Goal: Task Accomplishment & Management: Manage account settings

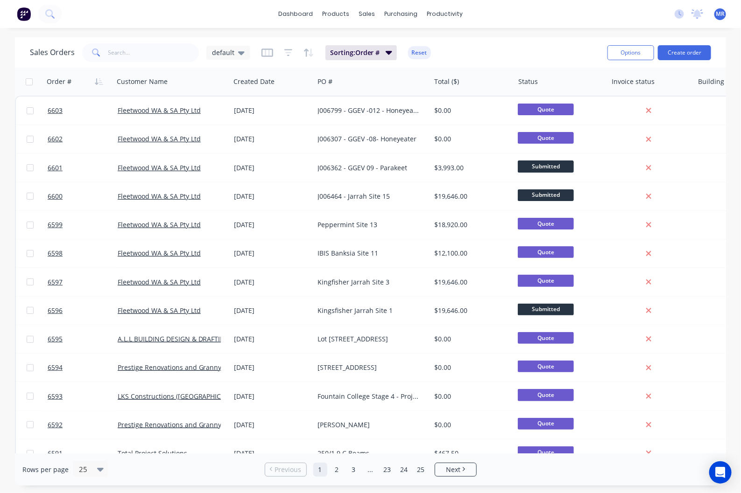
scroll to position [334, 0]
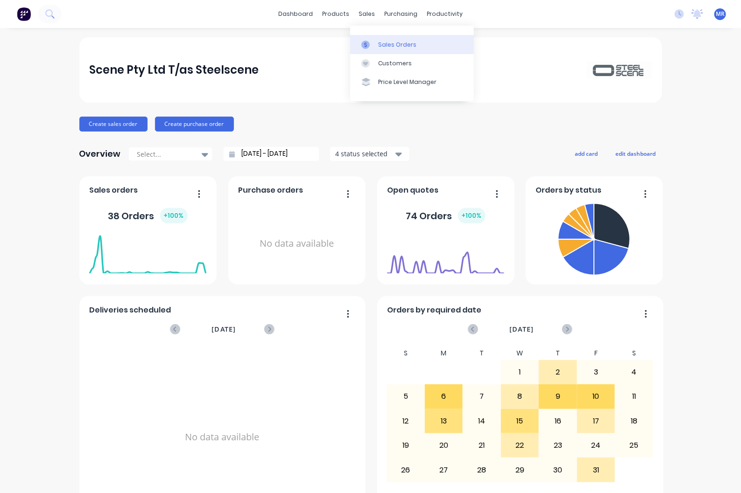
click at [394, 42] on div "Sales Orders" at bounding box center [397, 45] width 38 height 8
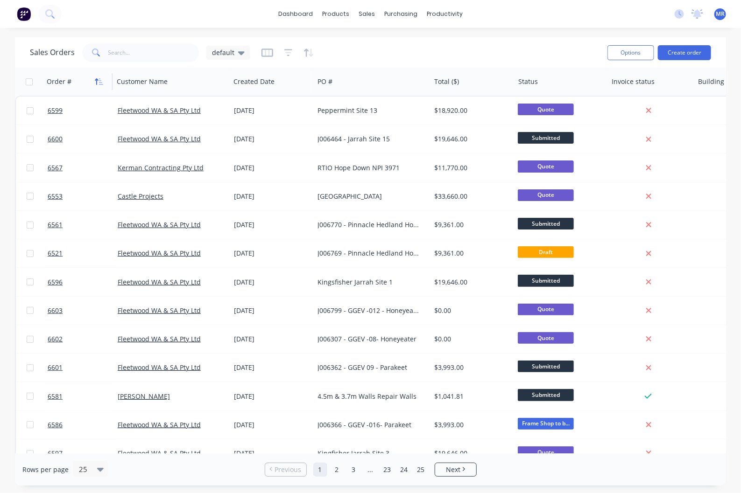
click at [102, 82] on icon "button" at bounding box center [101, 81] width 4 height 7
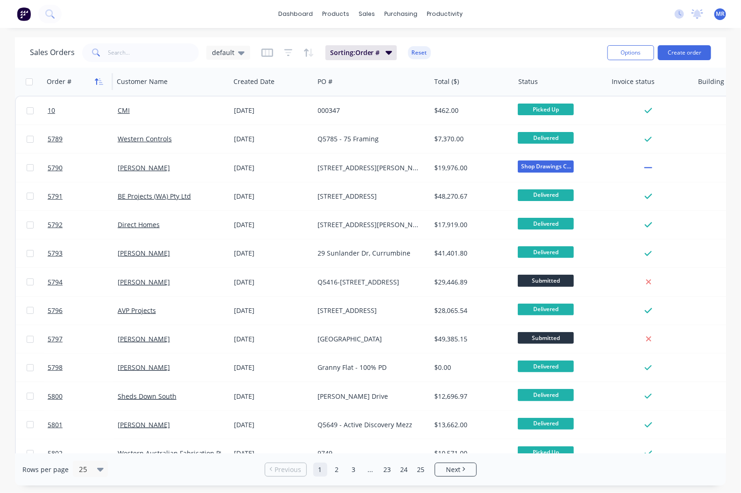
click at [99, 80] on icon "button" at bounding box center [99, 81] width 8 height 7
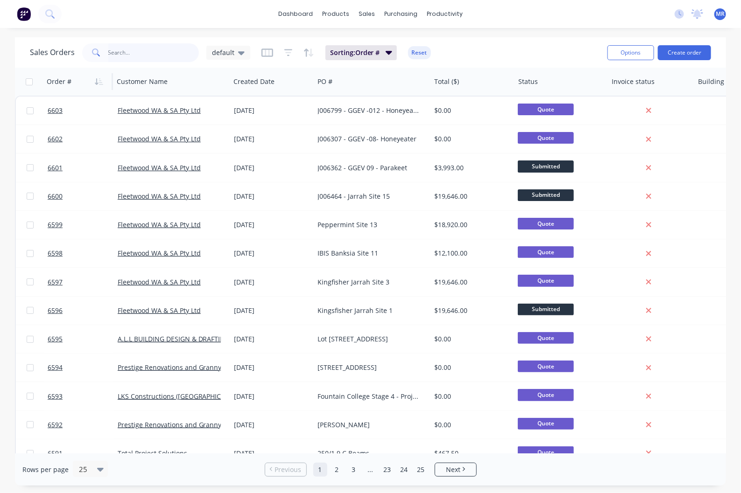
click at [138, 56] on input "text" at bounding box center [153, 52] width 91 height 19
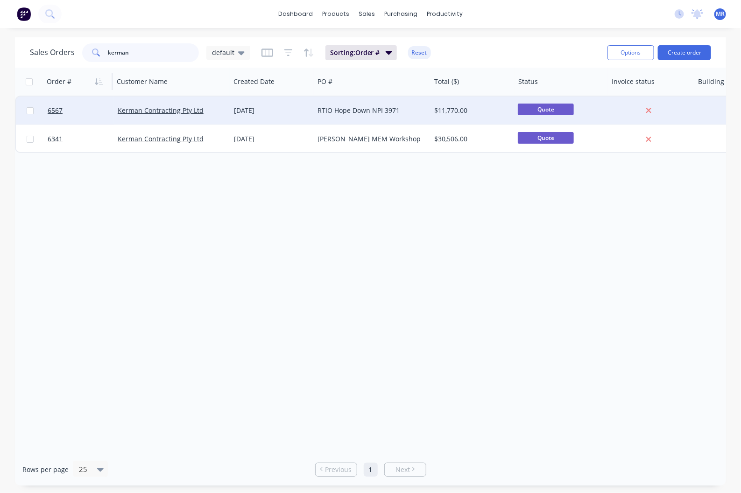
type input "kerman"
click at [346, 108] on div "RTIO Hope Down NPI 3971" at bounding box center [370, 110] width 104 height 9
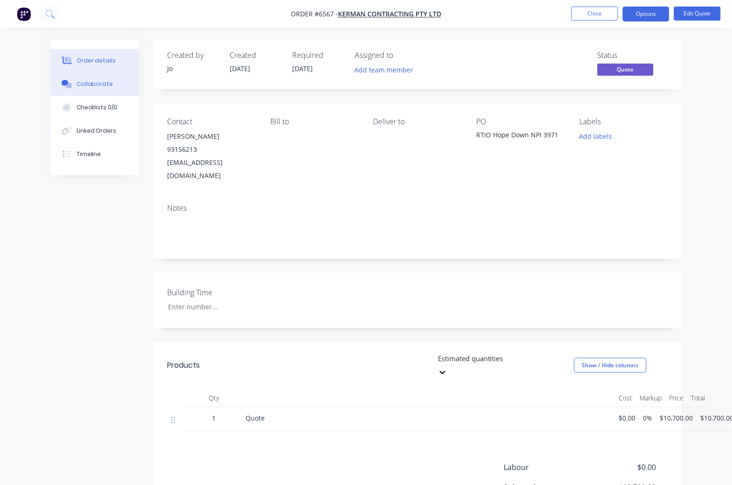
click at [89, 84] on div "Collaborate" at bounding box center [95, 84] width 37 height 8
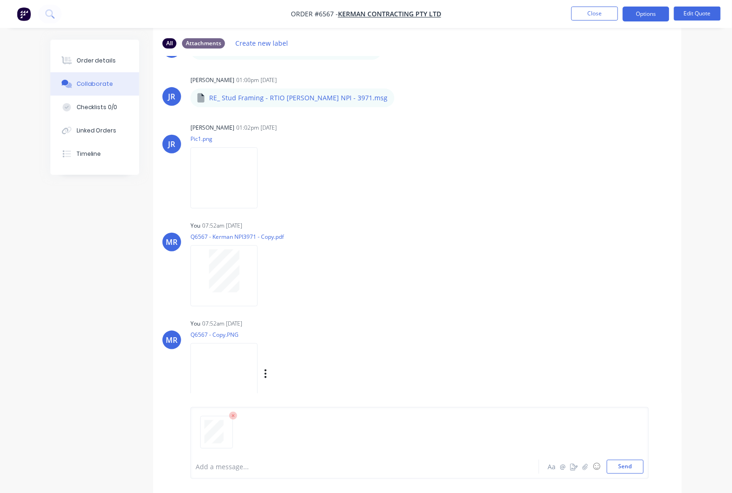
scroll to position [62, 0]
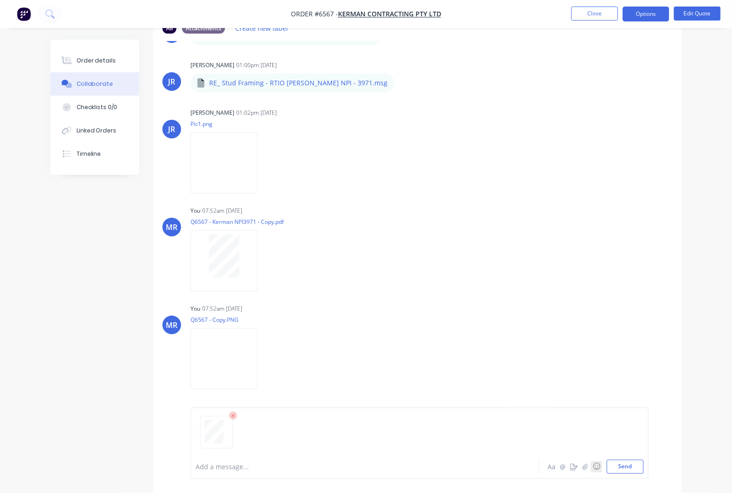
drag, startPoint x: 626, startPoint y: 467, endPoint x: 596, endPoint y: 471, distance: 30.6
click at [623, 467] on button "Send" at bounding box center [625, 467] width 37 height 14
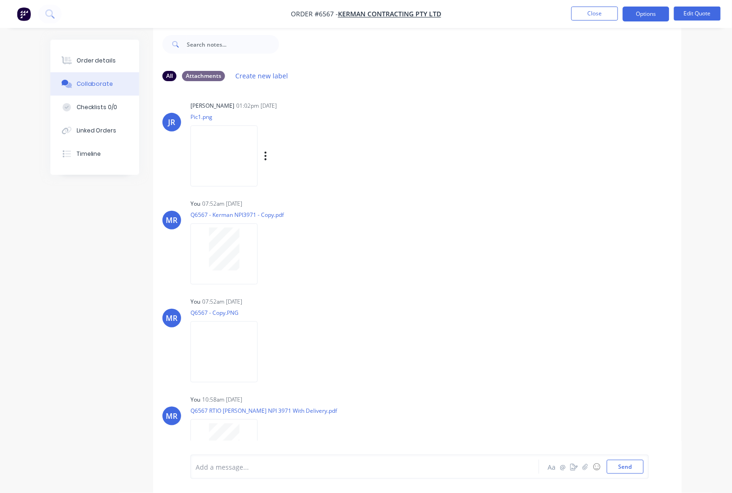
scroll to position [339, 0]
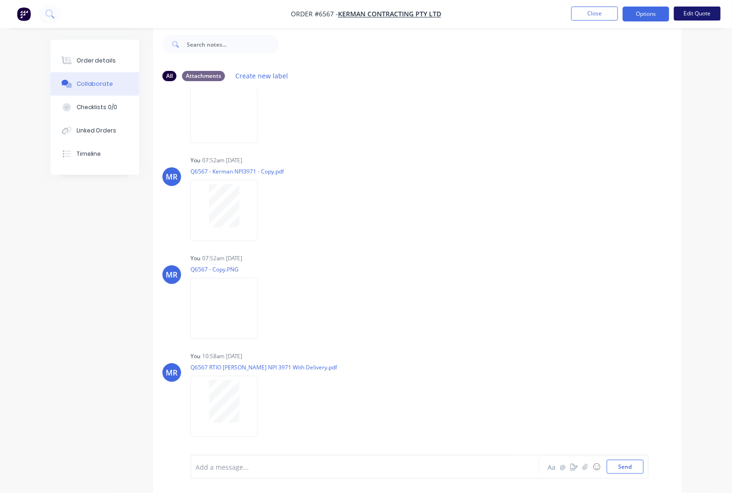
click at [701, 13] on button "Edit Quote" at bounding box center [697, 14] width 47 height 14
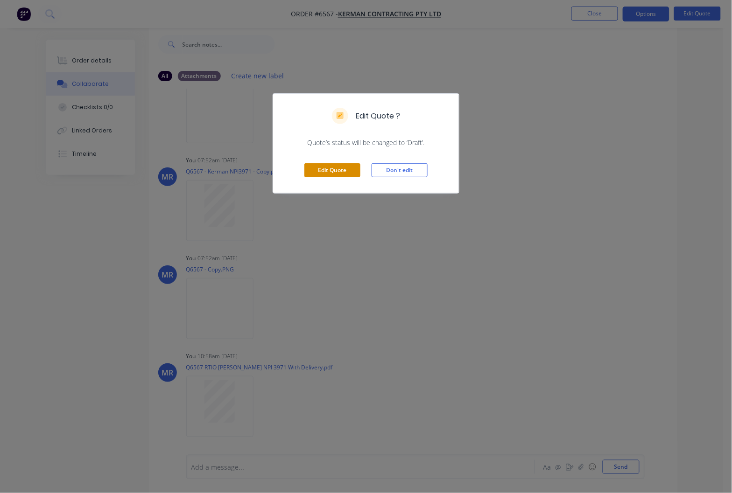
click at [330, 168] on button "Edit Quote" at bounding box center [332, 170] width 56 height 14
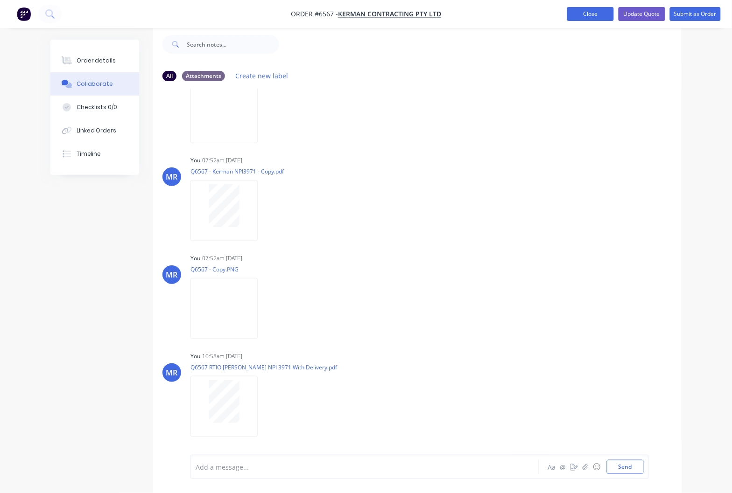
click at [589, 13] on button "Close" at bounding box center [590, 14] width 47 height 14
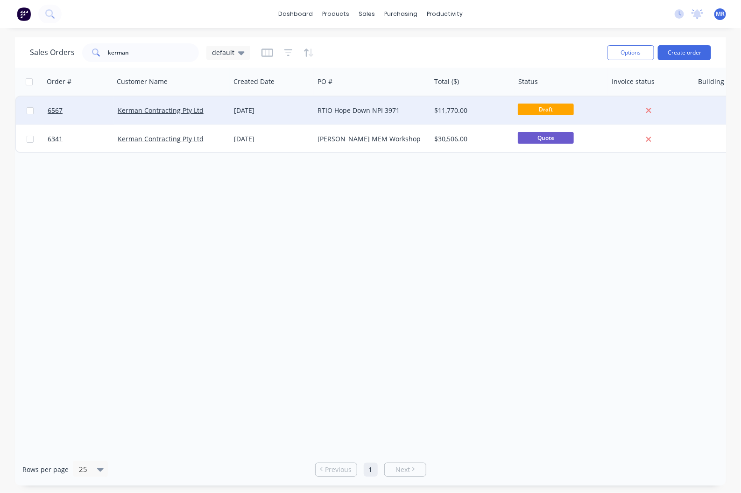
click at [361, 110] on div "RTIO Hope Down NPI 3971" at bounding box center [370, 110] width 104 height 9
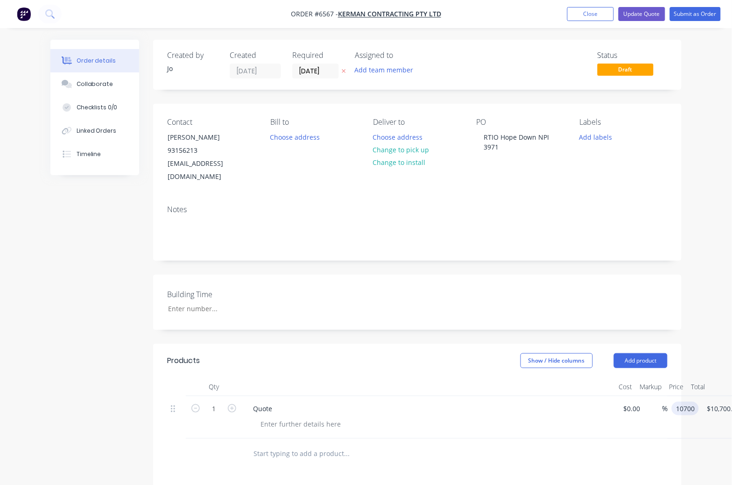
click at [684, 401] on input "10700" at bounding box center [686, 408] width 23 height 14
type input "$11,200.00"
click at [636, 438] on div at bounding box center [417, 453] width 500 height 30
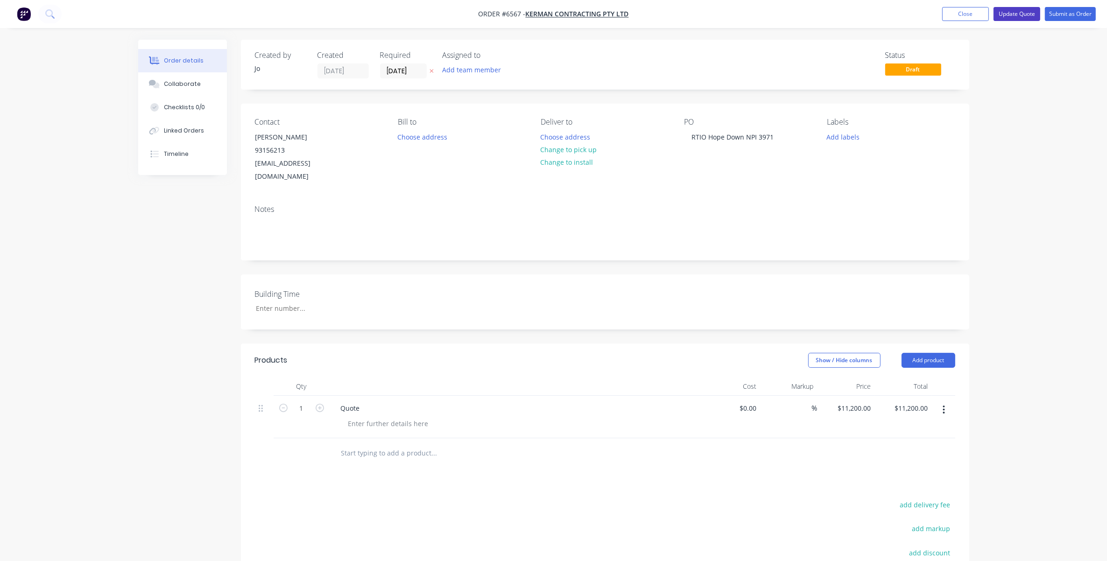
click at [740, 10] on button "Update Quote" at bounding box center [1016, 14] width 47 height 14
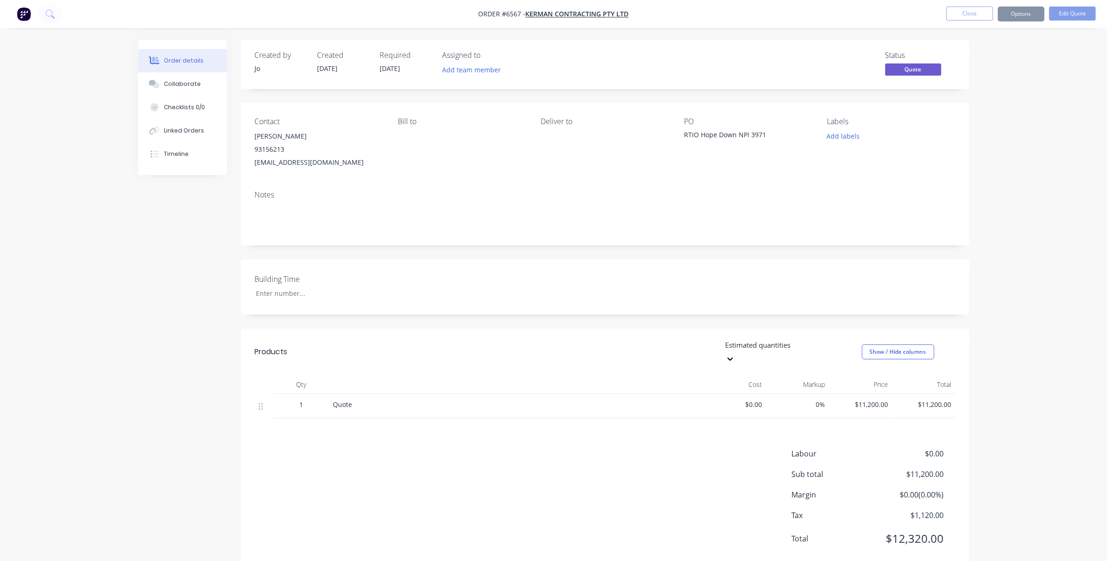
click at [740, 13] on button "Close" at bounding box center [969, 14] width 47 height 14
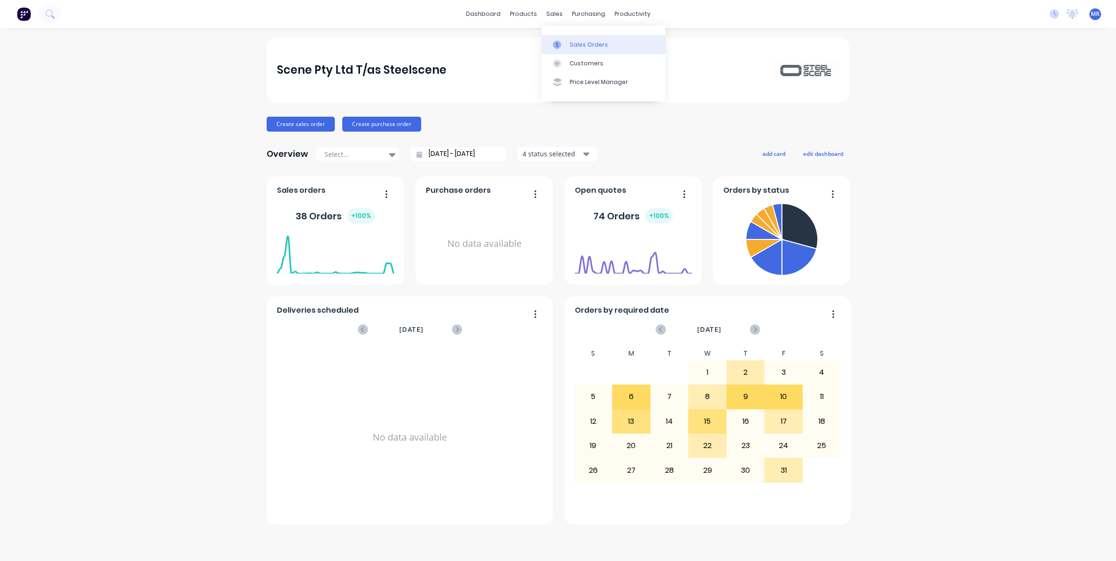
click at [577, 40] on link "Sales Orders" at bounding box center [604, 44] width 124 height 19
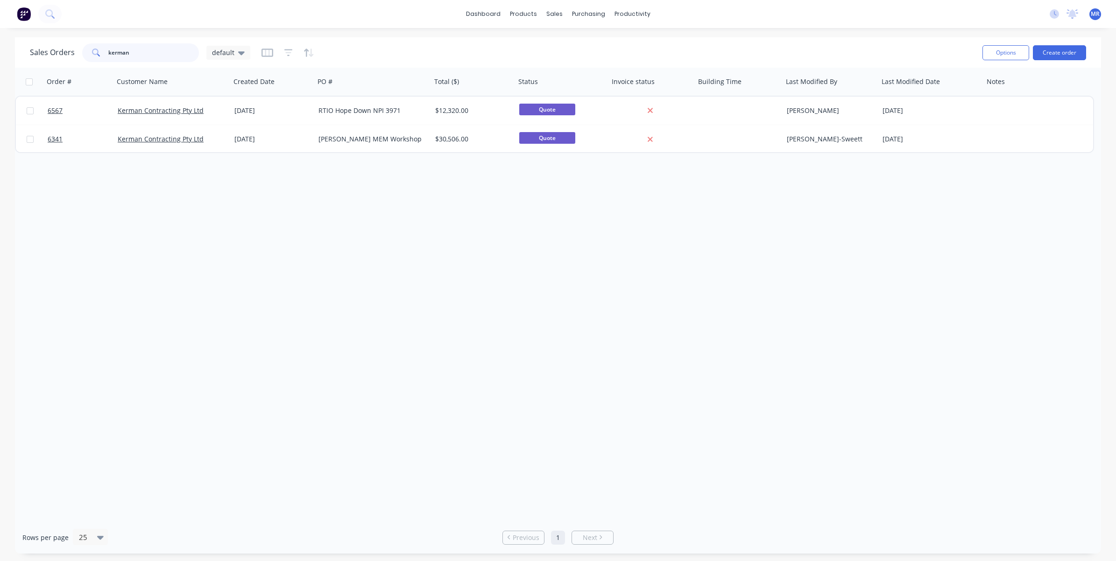
drag, startPoint x: 141, startPoint y: 53, endPoint x: 109, endPoint y: 56, distance: 31.9
click at [99, 53] on div "kerman" at bounding box center [140, 52] width 117 height 19
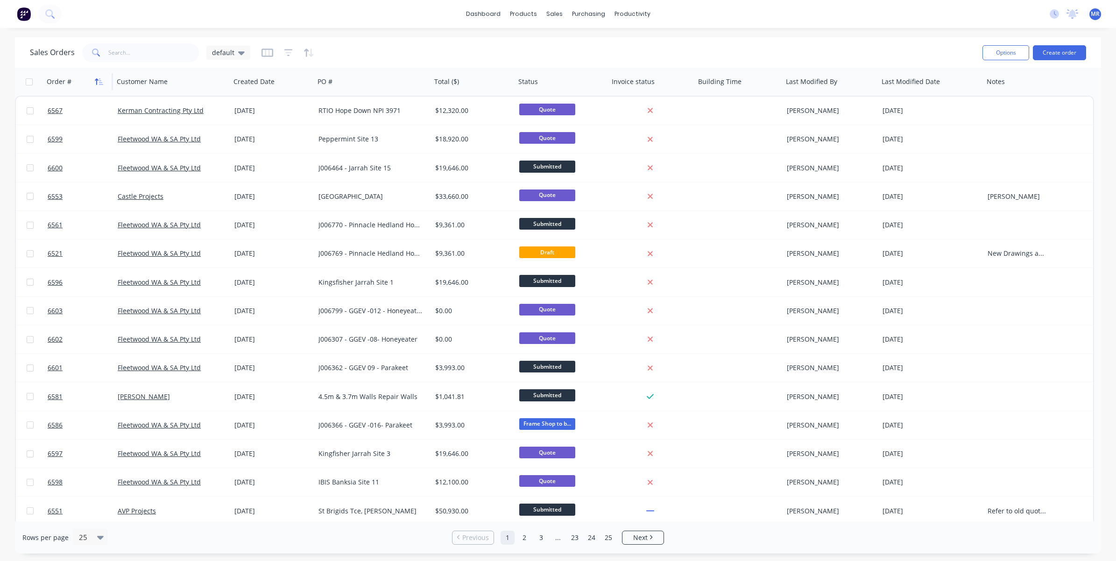
drag, startPoint x: 104, startPoint y: 80, endPoint x: 99, endPoint y: 80, distance: 4.7
click at [99, 80] on button "button" at bounding box center [99, 82] width 14 height 14
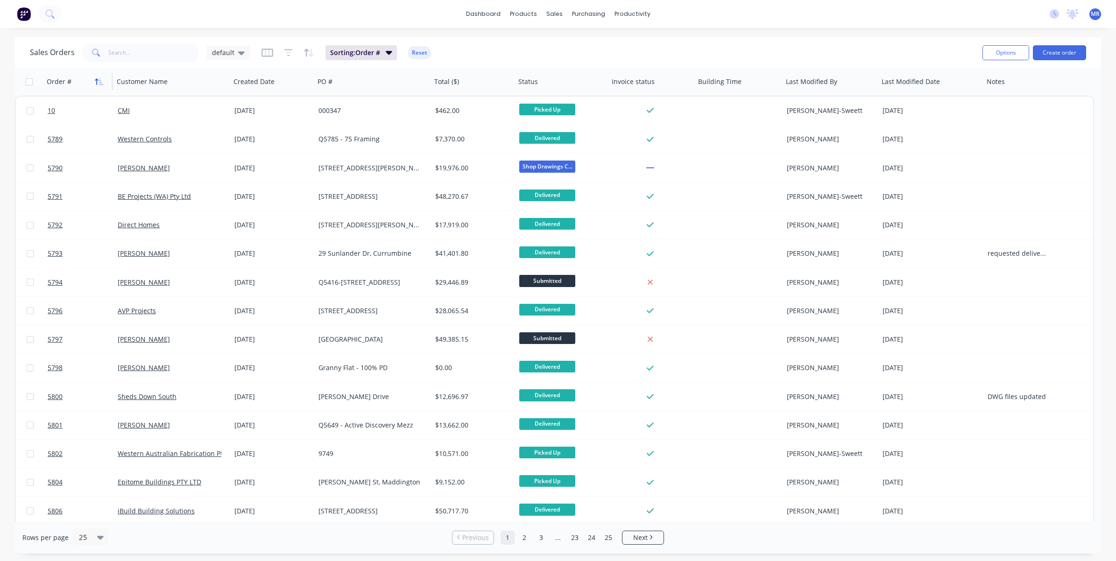
click at [101, 82] on icon "button" at bounding box center [101, 81] width 4 height 7
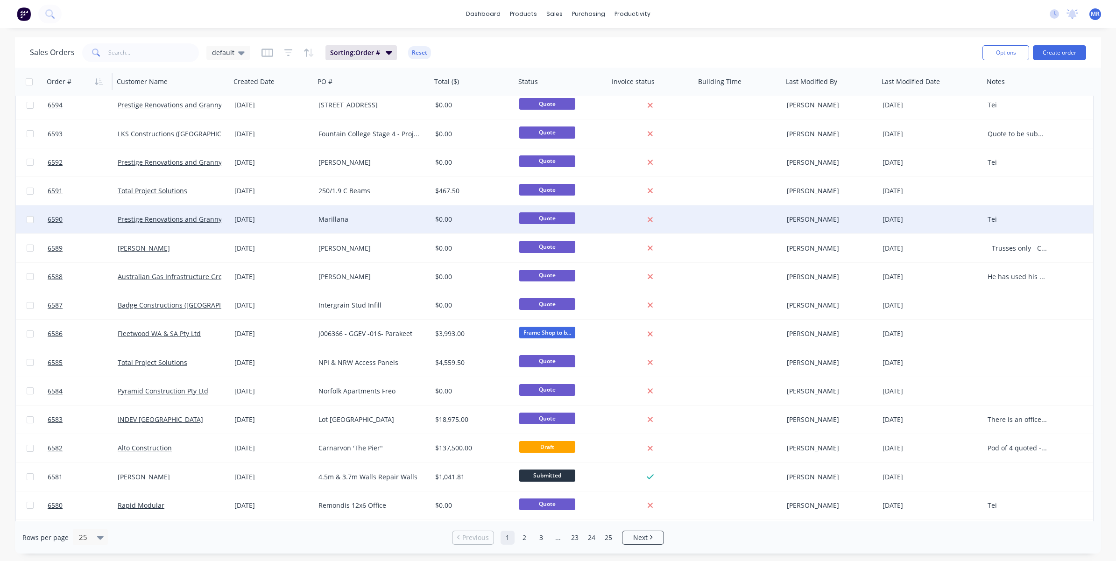
scroll to position [288, 0]
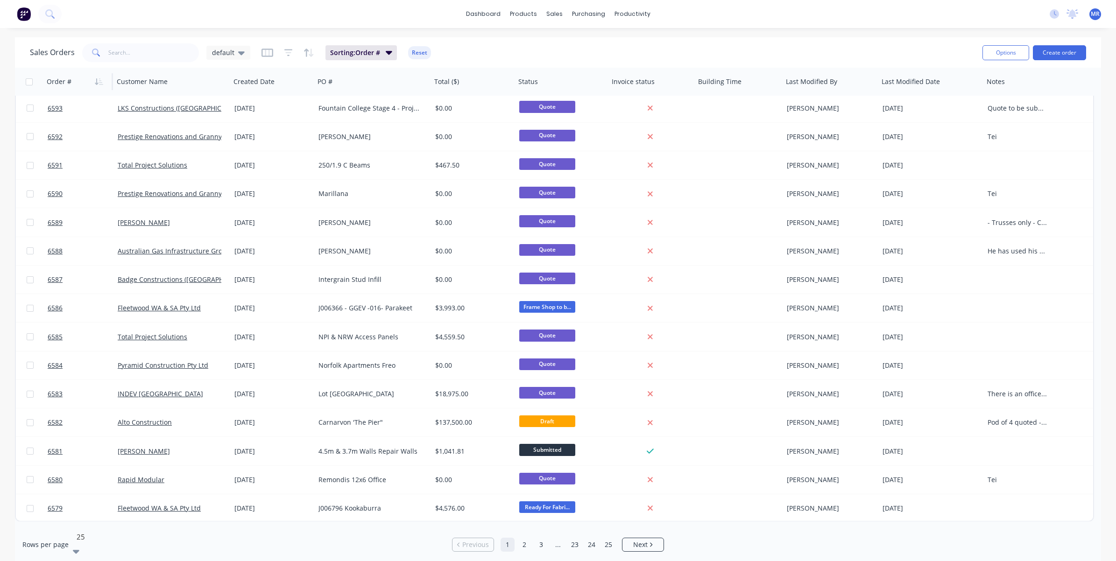
click at [94, 493] on div "25" at bounding box center [143, 536] width 140 height 15
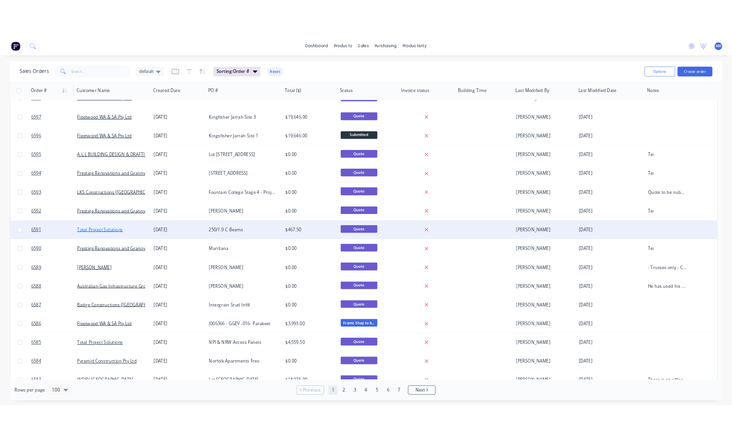
scroll to position [0, 0]
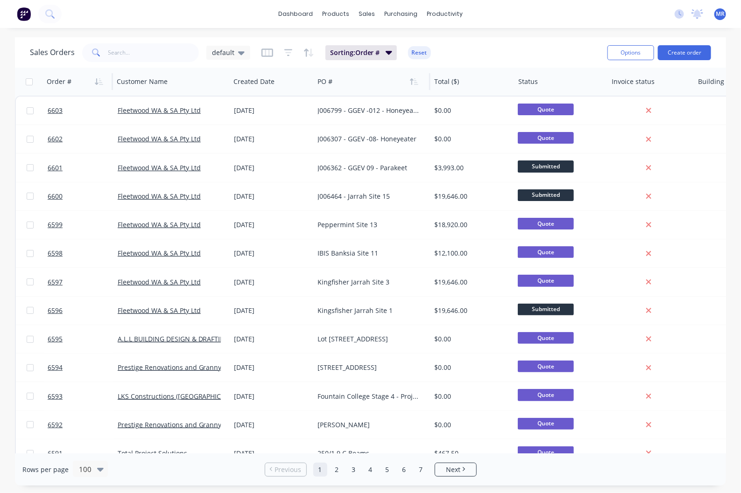
click at [384, 76] on div at bounding box center [369, 81] width 104 height 19
click at [149, 49] on input "text" at bounding box center [153, 52] width 91 height 19
type input "Q5417"
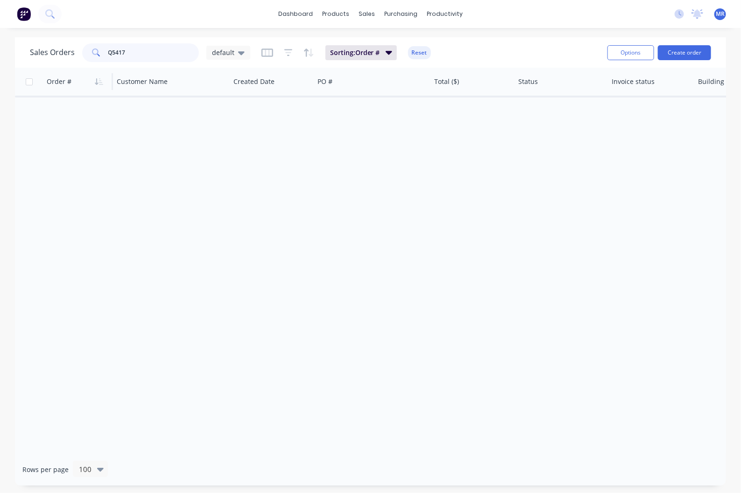
drag, startPoint x: 127, startPoint y: 52, endPoint x: 106, endPoint y: 51, distance: 21.5
click at [106, 51] on div "Q5417" at bounding box center [140, 52] width 117 height 19
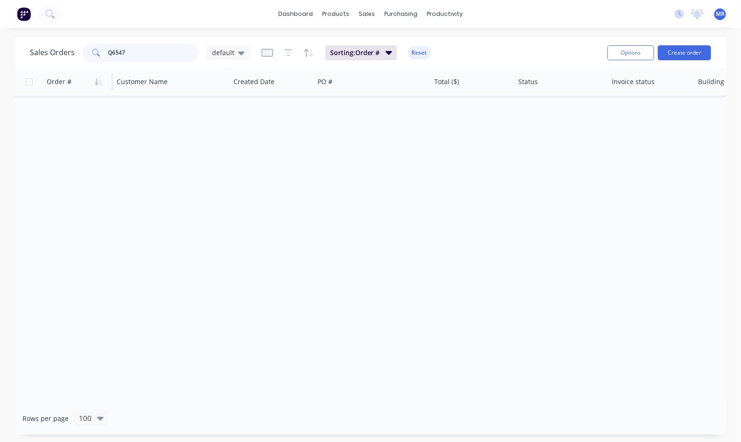
type input "Q6547"
drag, startPoint x: 138, startPoint y: 53, endPoint x: 84, endPoint y: 54, distance: 53.7
click at [84, 54] on div "Q6547" at bounding box center [140, 52] width 117 height 19
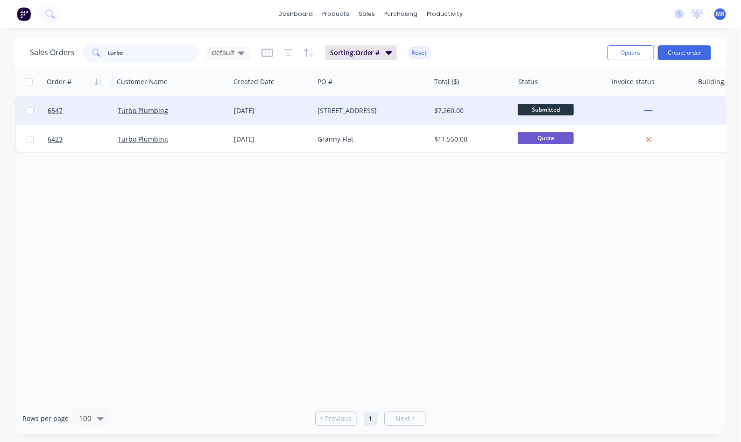
type input "turbo"
click at [358, 111] on div "[STREET_ADDRESS]" at bounding box center [370, 110] width 104 height 9
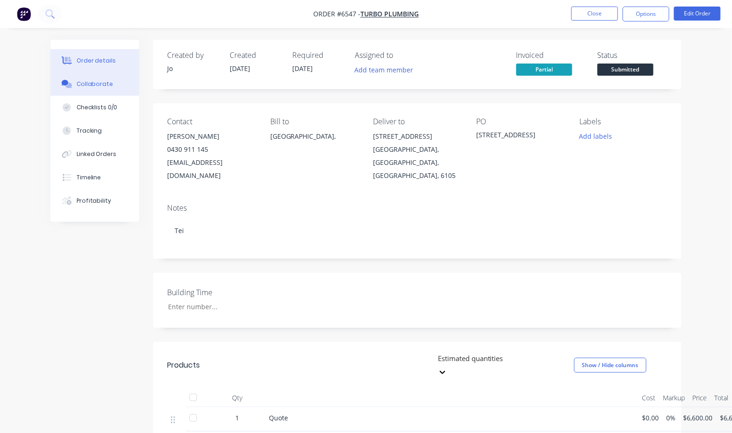
click at [96, 80] on div "Collaborate" at bounding box center [95, 84] width 37 height 8
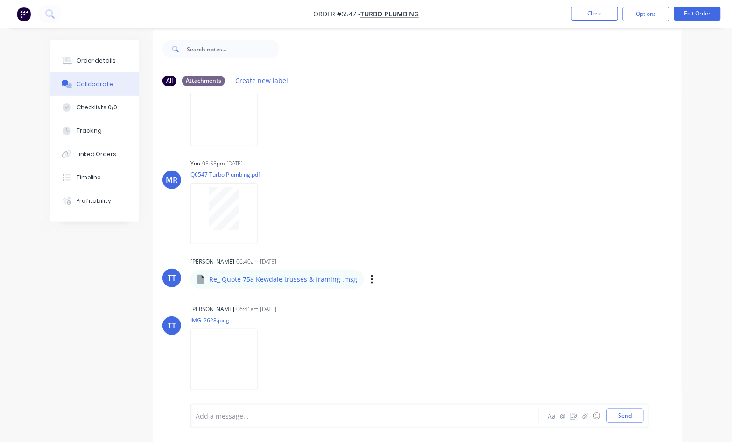
scroll to position [14, 0]
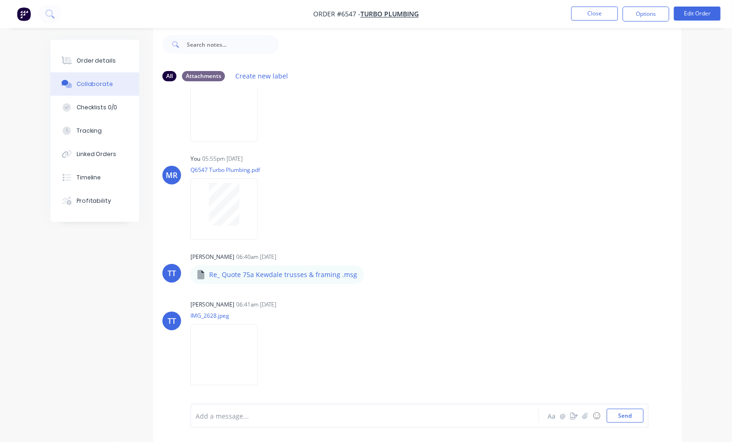
click at [244, 419] on div at bounding box center [364, 416] width 336 height 10
click at [626, 414] on button "Send" at bounding box center [625, 415] width 37 height 14
drag, startPoint x: 628, startPoint y: 416, endPoint x: 625, endPoint y: 421, distance: 6.0
click at [628, 416] on button "Send" at bounding box center [625, 415] width 37 height 14
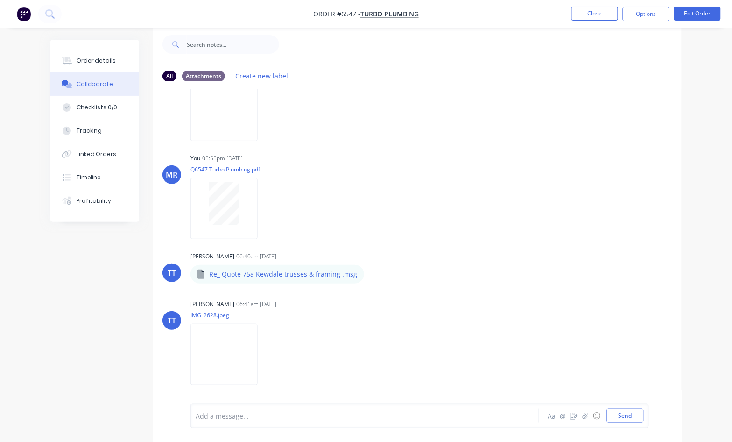
click at [345, 420] on div at bounding box center [364, 416] width 336 height 10
click at [619, 411] on button "Send" at bounding box center [625, 415] width 37 height 14
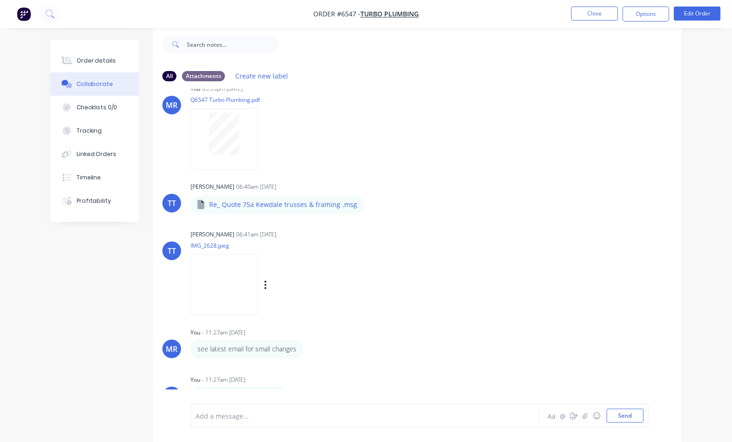
scroll to position [230, 0]
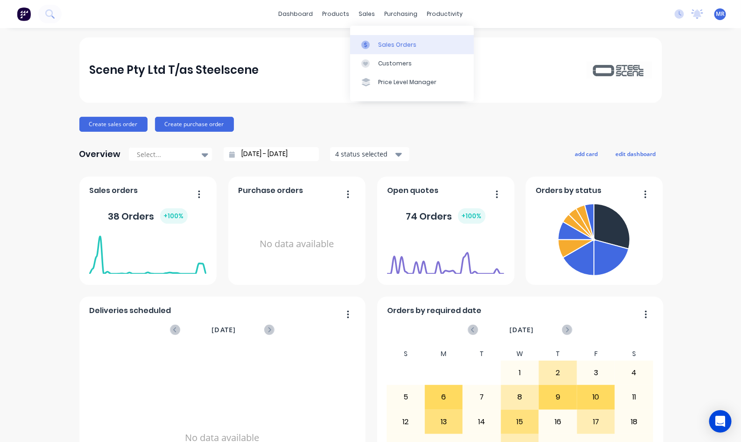
click at [381, 42] on div "Sales Orders" at bounding box center [397, 45] width 38 height 8
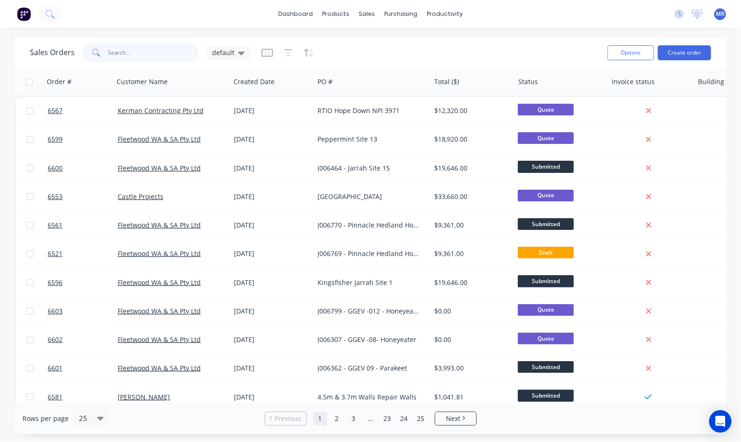
click at [124, 55] on input "text" at bounding box center [153, 52] width 91 height 19
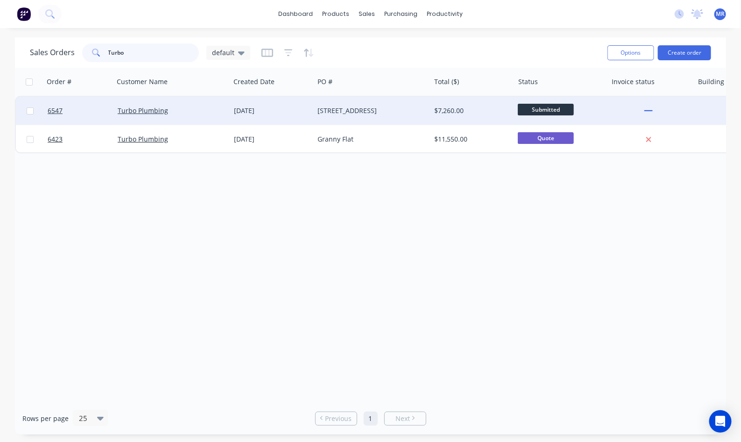
type input "Turbo"
click at [377, 106] on div "[STREET_ADDRESS]" at bounding box center [370, 110] width 104 height 9
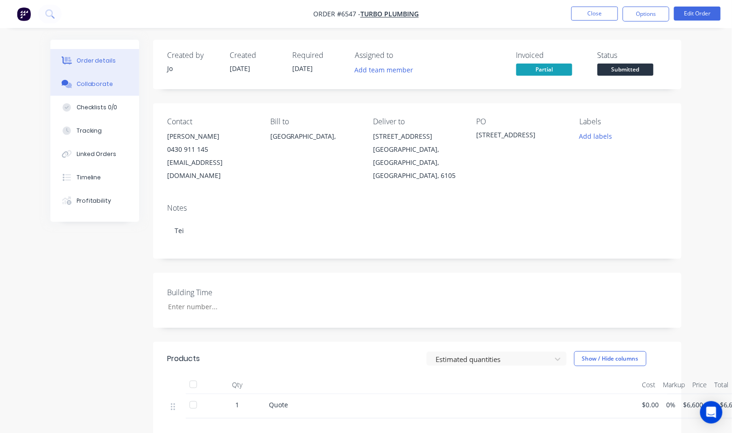
click at [105, 84] on div "Collaborate" at bounding box center [95, 84] width 37 height 8
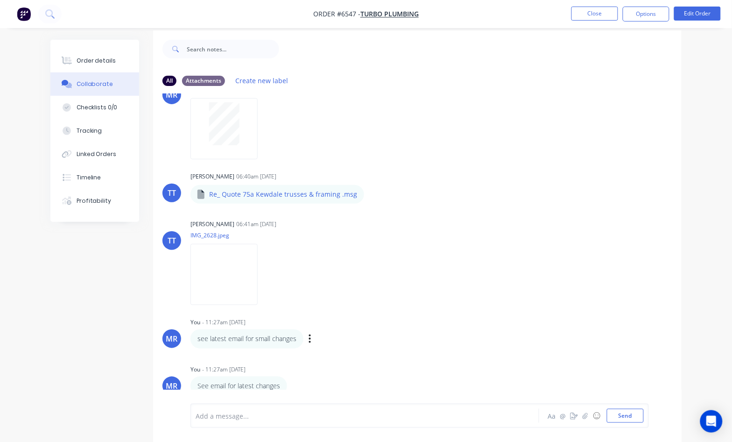
scroll to position [14, 0]
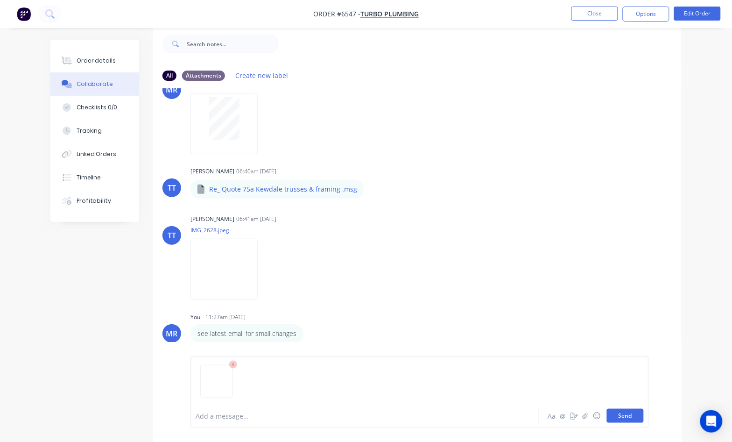
click at [630, 414] on button "Send" at bounding box center [625, 415] width 37 height 14
click at [628, 415] on button "Send" at bounding box center [625, 415] width 37 height 14
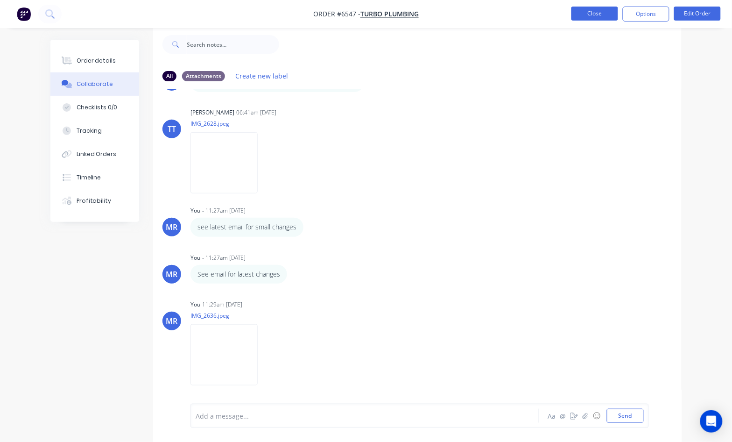
click at [596, 18] on button "Close" at bounding box center [594, 14] width 47 height 14
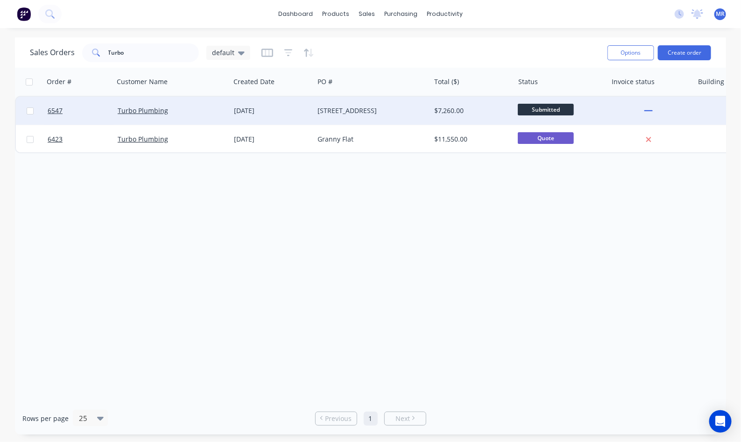
click at [446, 106] on div "$7,260.00" at bounding box center [470, 110] width 72 height 9
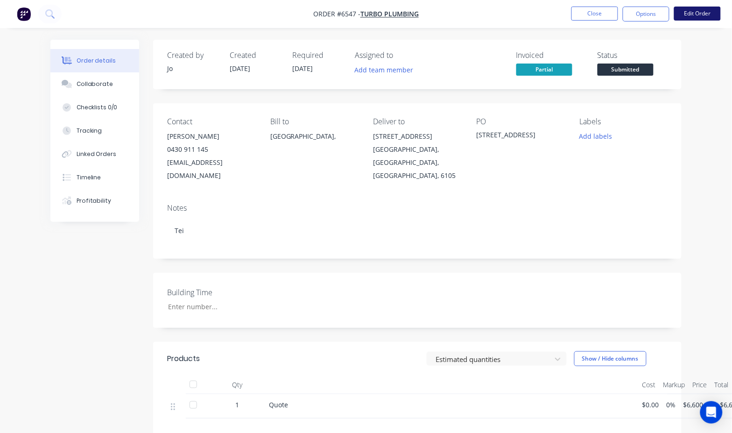
click at [678, 13] on button "Edit Order" at bounding box center [697, 14] width 47 height 14
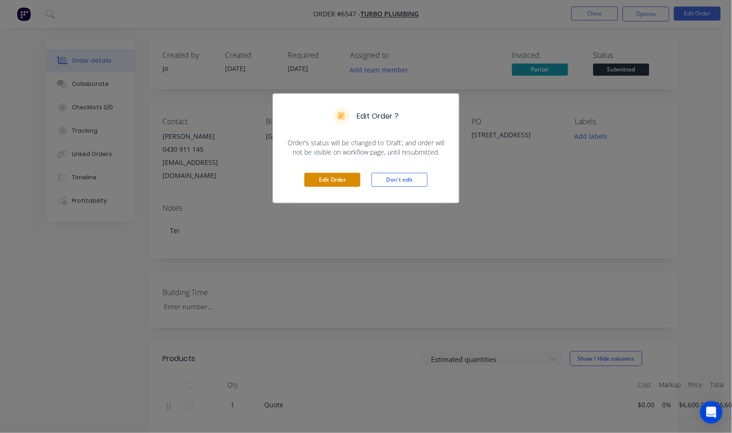
click at [343, 173] on button "Edit Order" at bounding box center [332, 180] width 56 height 14
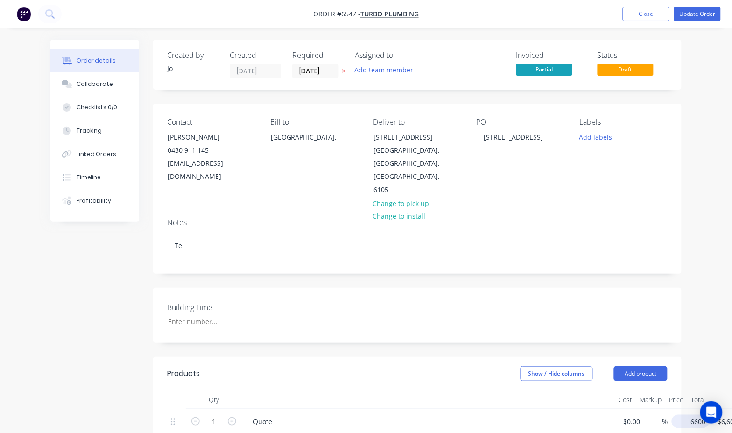
click at [687, 415] on input "6600" at bounding box center [692, 422] width 34 height 14
type input "$6,100.00"
drag, startPoint x: 519, startPoint y: 409, endPoint x: 526, endPoint y: 403, distance: 9.9
click at [522, 430] on div at bounding box center [432, 437] width 359 height 14
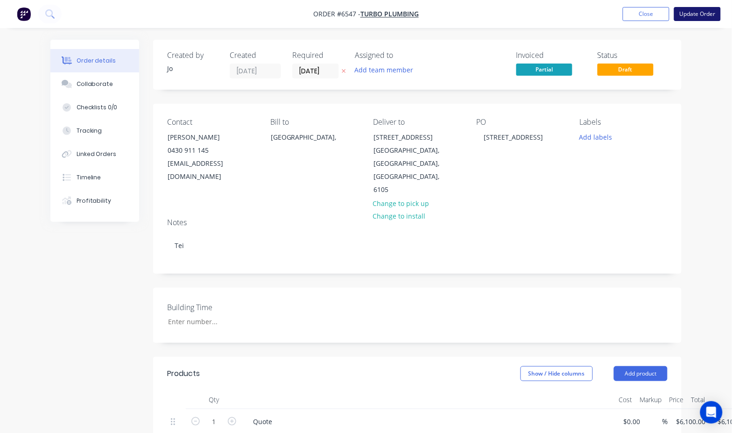
click at [687, 8] on button "Update Order" at bounding box center [697, 14] width 47 height 14
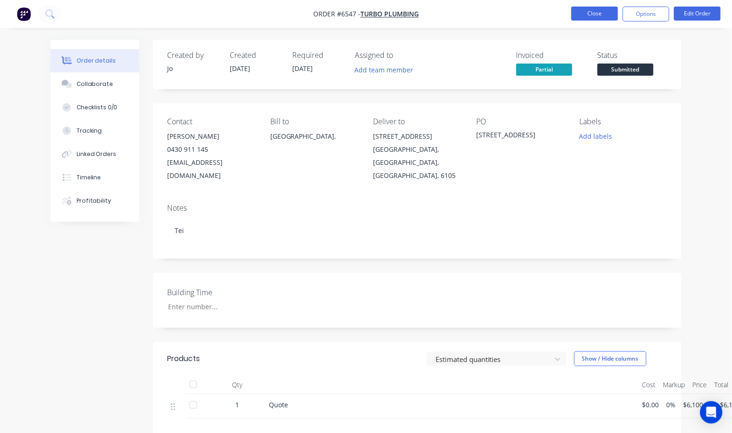
click at [592, 8] on button "Close" at bounding box center [594, 14] width 47 height 14
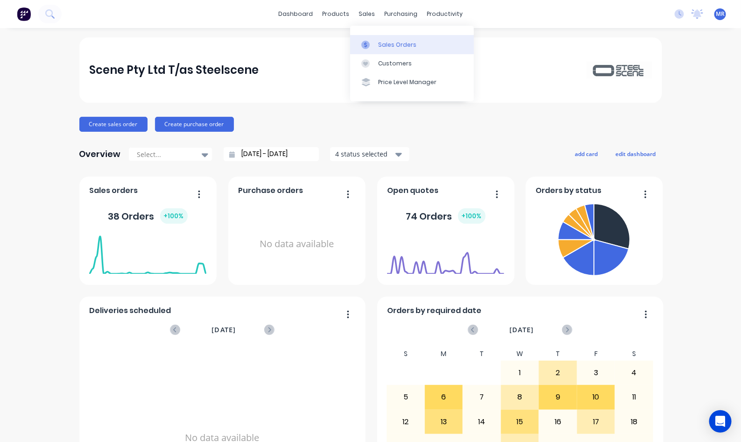
drag, startPoint x: 372, startPoint y: 41, endPoint x: 376, endPoint y: 46, distance: 6.6
click at [373, 41] on div at bounding box center [368, 45] width 14 height 8
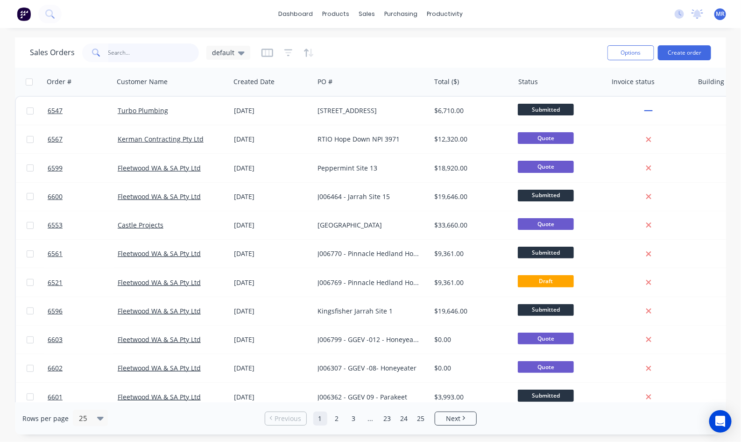
click at [116, 55] on input "text" at bounding box center [153, 52] width 91 height 19
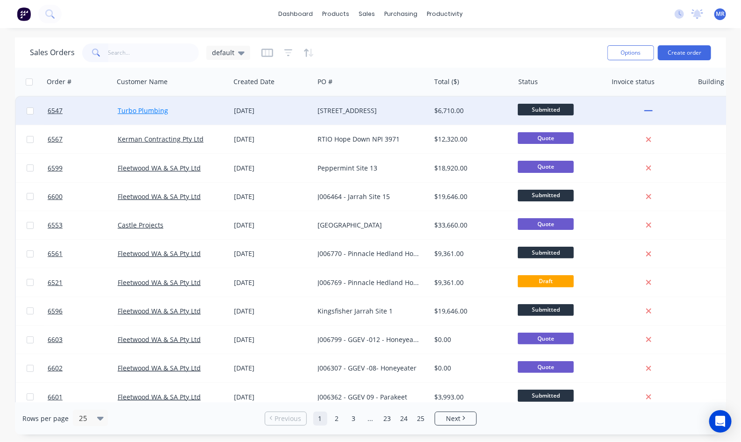
click at [148, 111] on link "Turbo Plumbing" at bounding box center [143, 110] width 50 height 9
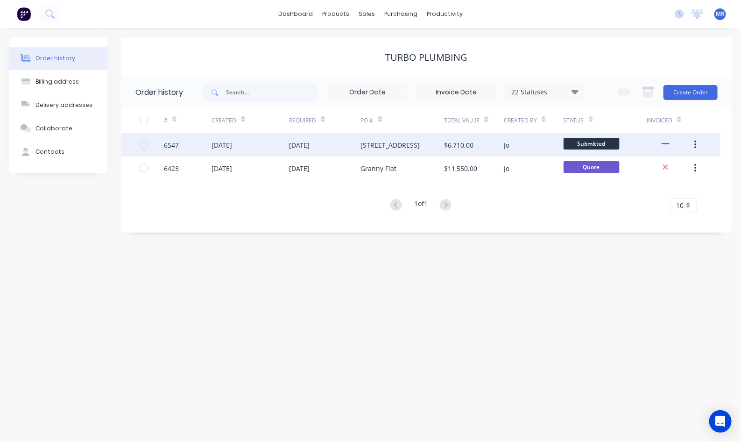
click at [430, 143] on div "[STREET_ADDRESS]" at bounding box center [402, 144] width 84 height 23
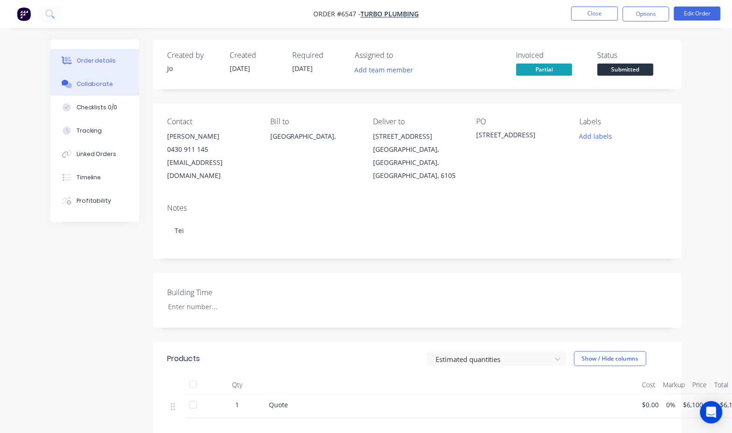
click at [92, 83] on div "Collaborate" at bounding box center [95, 84] width 37 height 8
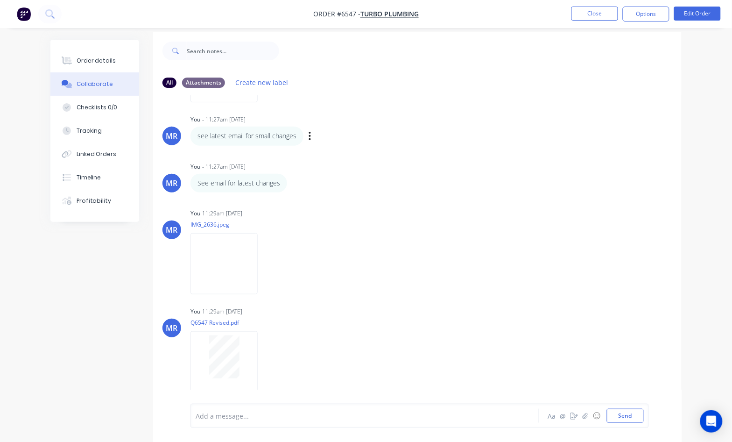
scroll to position [14, 0]
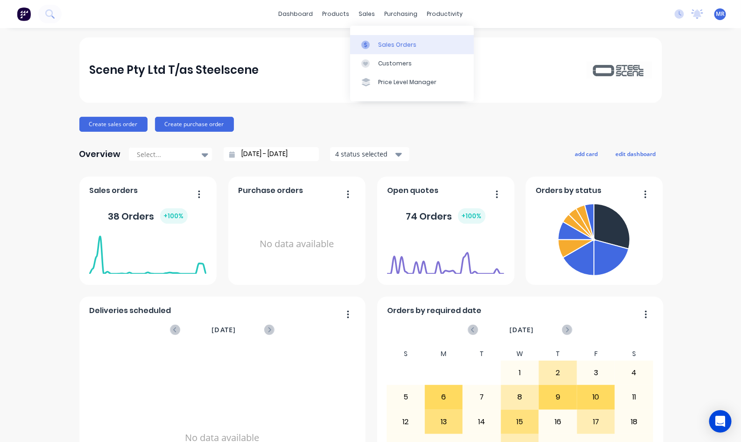
click at [395, 47] on div "Sales Orders" at bounding box center [397, 45] width 38 height 8
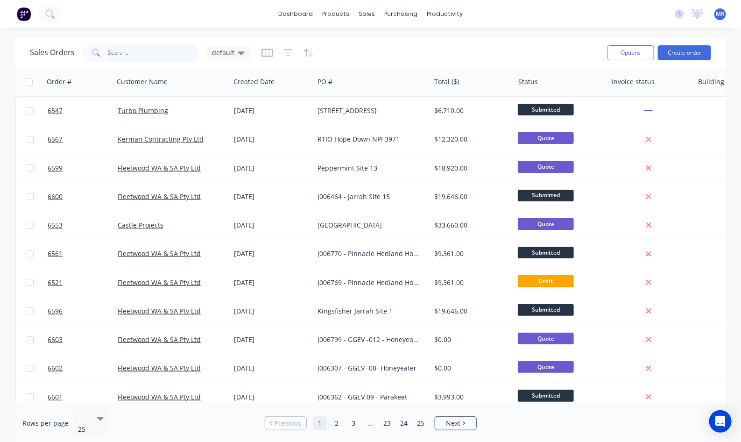
click at [134, 55] on input "text" at bounding box center [153, 52] width 91 height 19
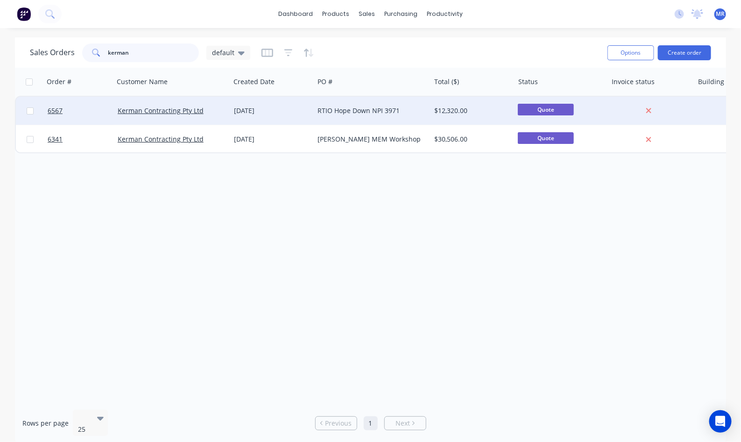
type input "kerman"
click at [358, 106] on div "RTIO Hope Down NPI 3971" at bounding box center [370, 110] width 104 height 9
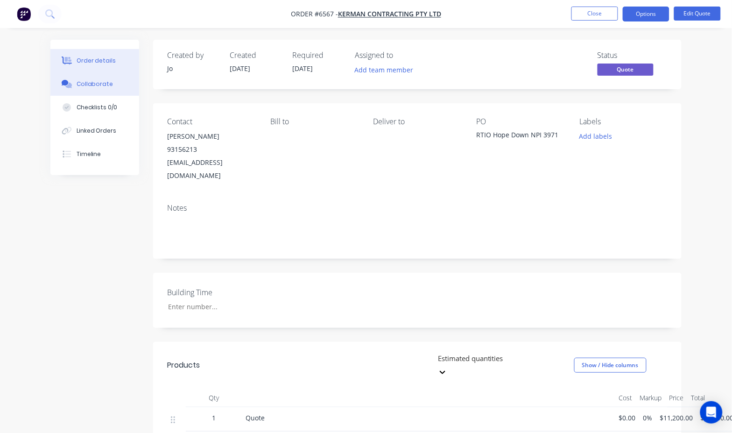
click at [83, 85] on div "Collaborate" at bounding box center [95, 84] width 37 height 8
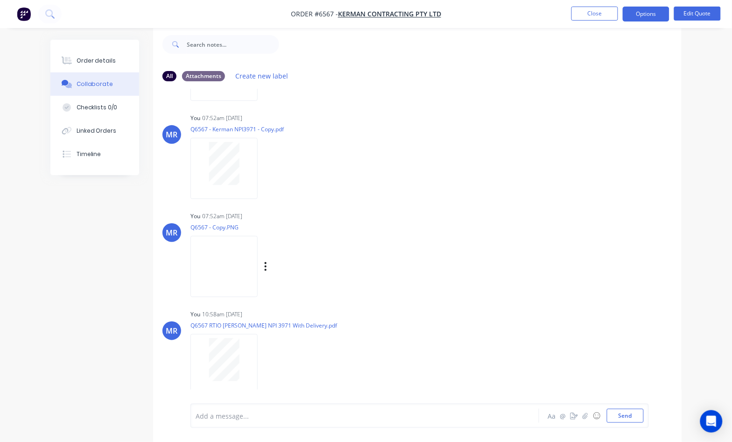
scroll to position [391, 0]
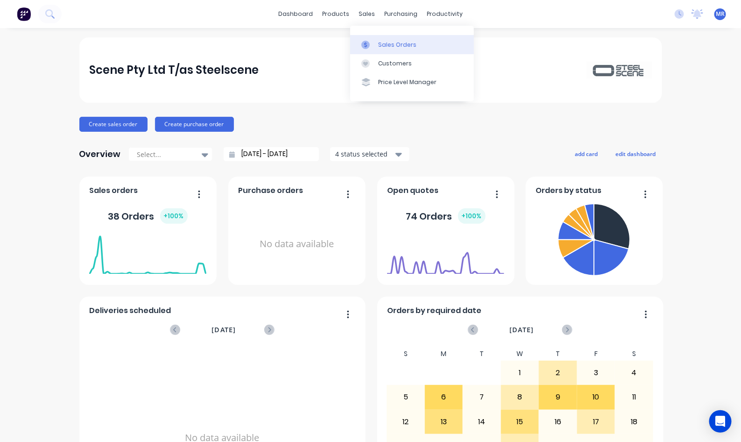
click at [387, 43] on div "Sales Orders" at bounding box center [397, 45] width 38 height 8
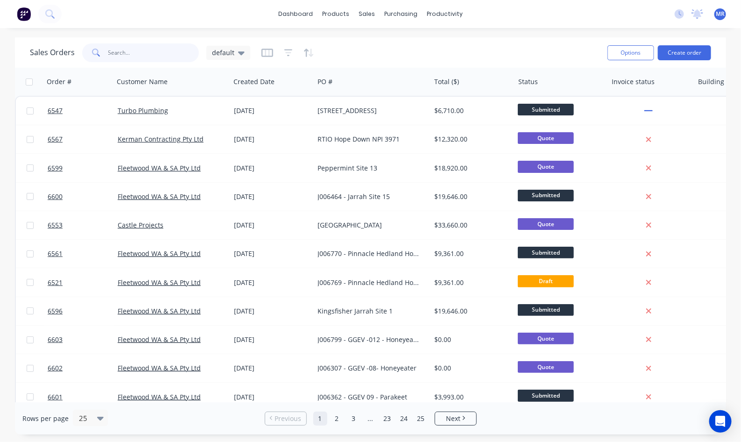
click at [125, 56] on input "text" at bounding box center [153, 52] width 91 height 19
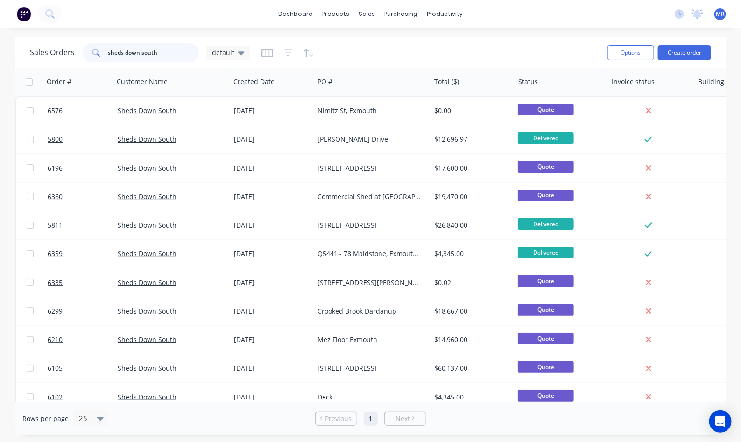
type input "sheds down south"
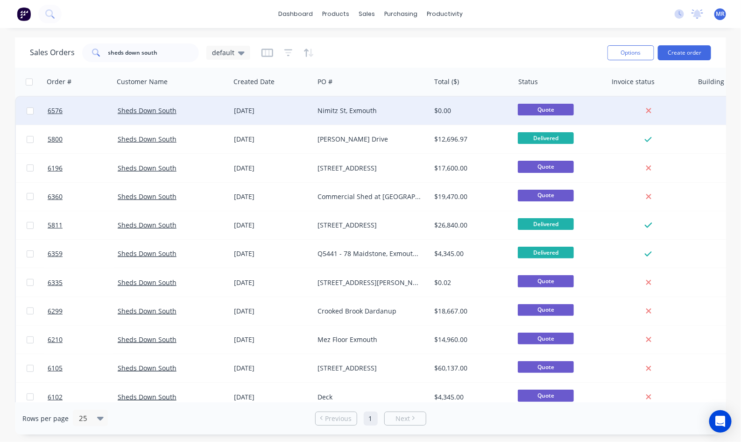
click at [371, 106] on div "Nimitz St, Exmouth" at bounding box center [370, 110] width 104 height 9
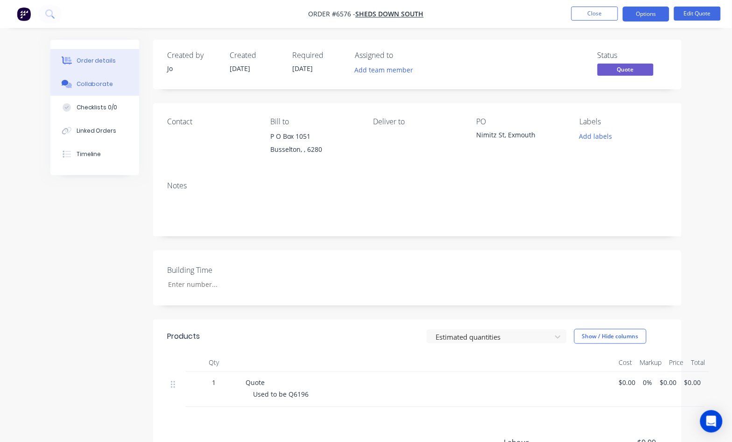
click at [101, 90] on button "Collaborate" at bounding box center [94, 83] width 89 height 23
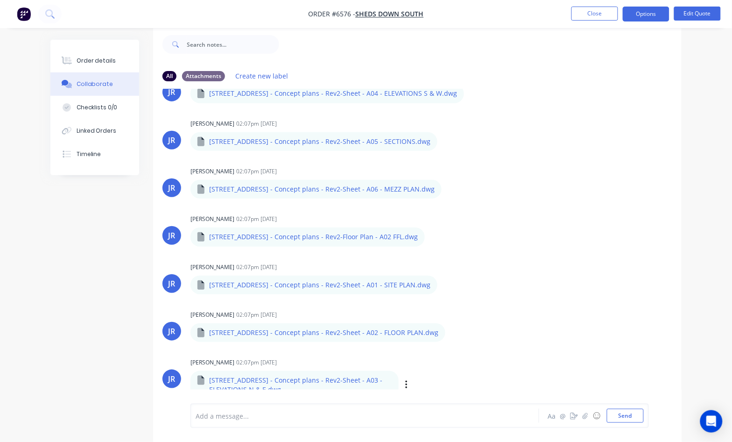
scroll to position [141, 0]
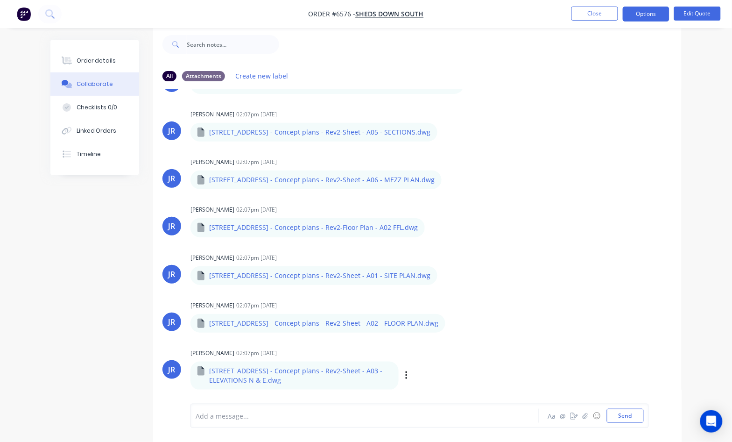
click at [402, 375] on div "Labels Download" at bounding box center [454, 376] width 105 height 14
click at [405, 374] on icon "button" at bounding box center [406, 375] width 2 height 8
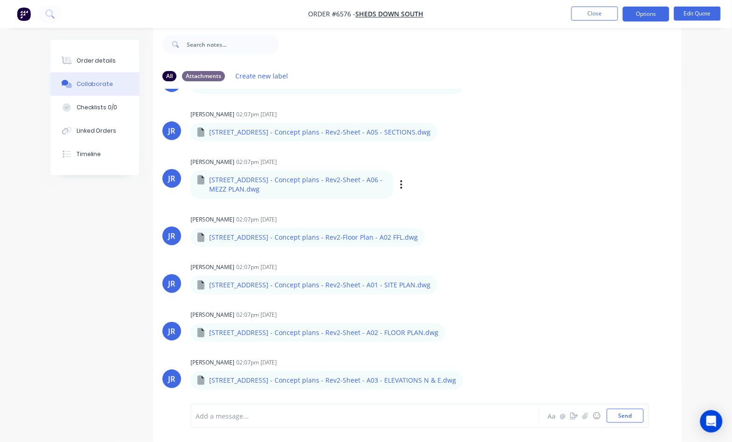
scroll to position [132, 0]
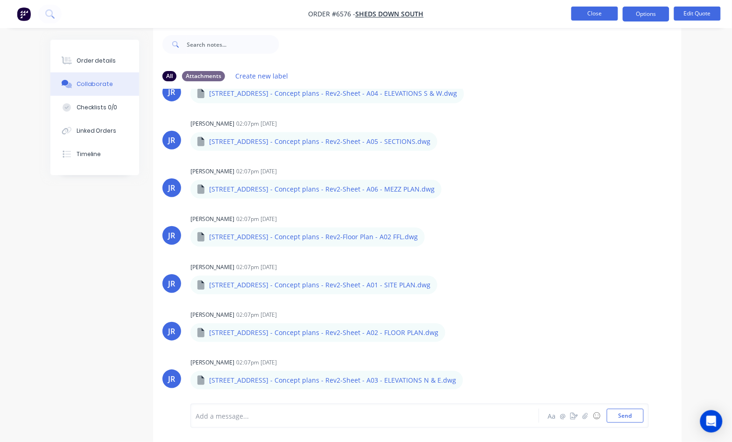
click at [591, 10] on button "Close" at bounding box center [594, 14] width 47 height 14
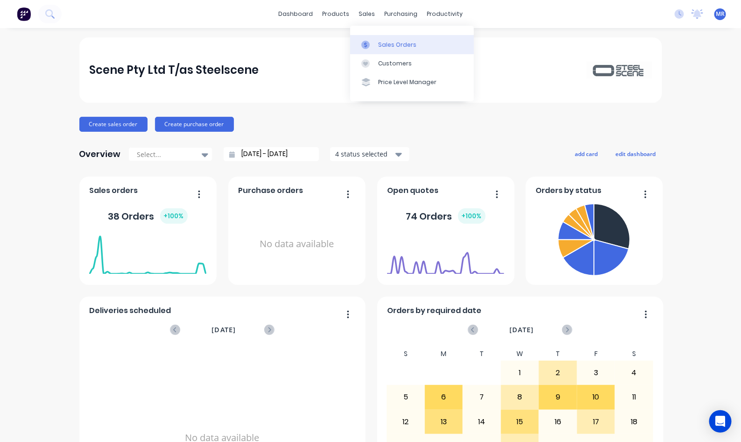
click at [395, 44] on div "Sales Orders" at bounding box center [397, 45] width 38 height 8
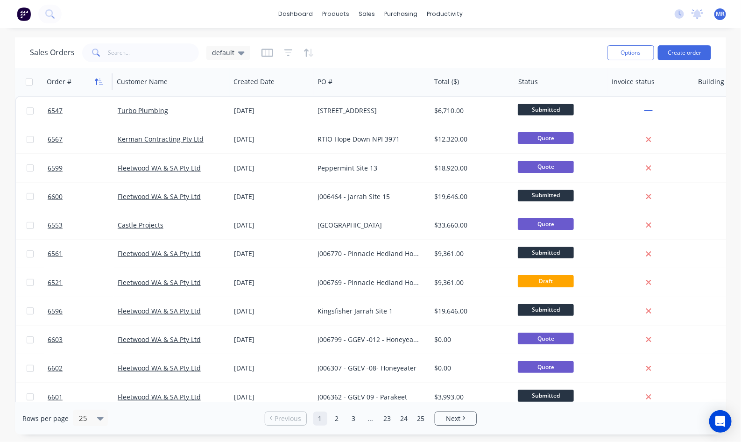
click at [99, 83] on icon "button" at bounding box center [99, 81] width 8 height 7
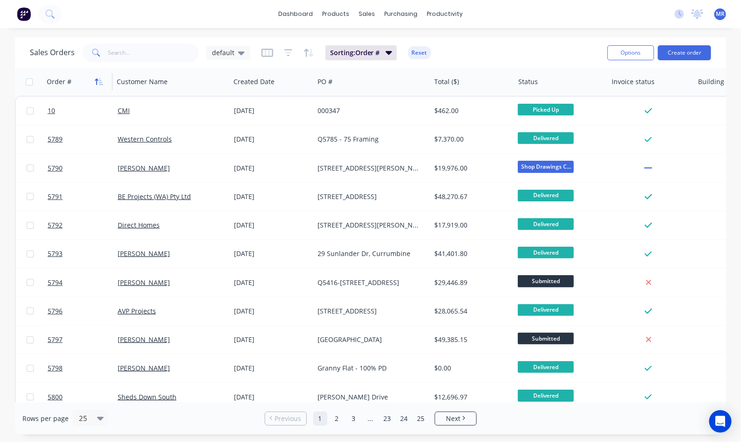
click at [99, 83] on icon "button" at bounding box center [99, 81] width 8 height 7
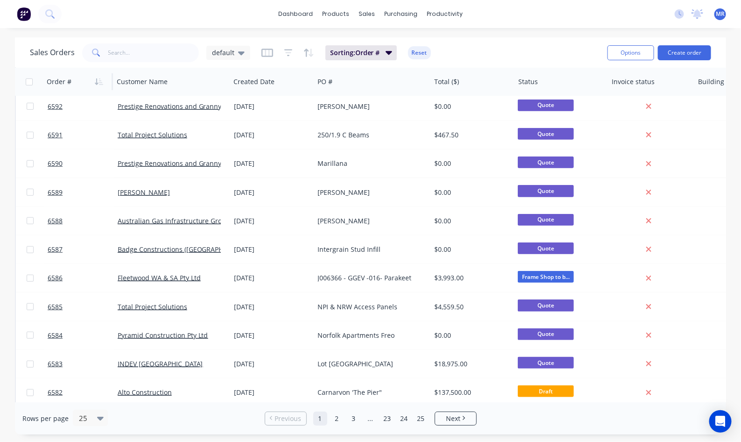
scroll to position [117, 0]
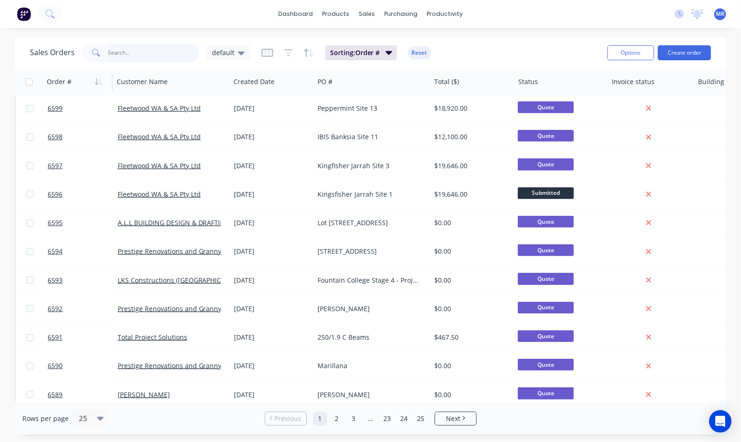
click at [125, 56] on input "text" at bounding box center [153, 52] width 91 height 19
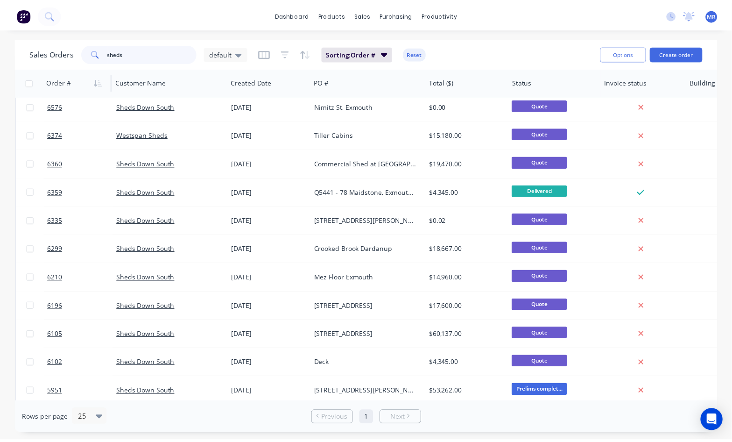
scroll to position [0, 0]
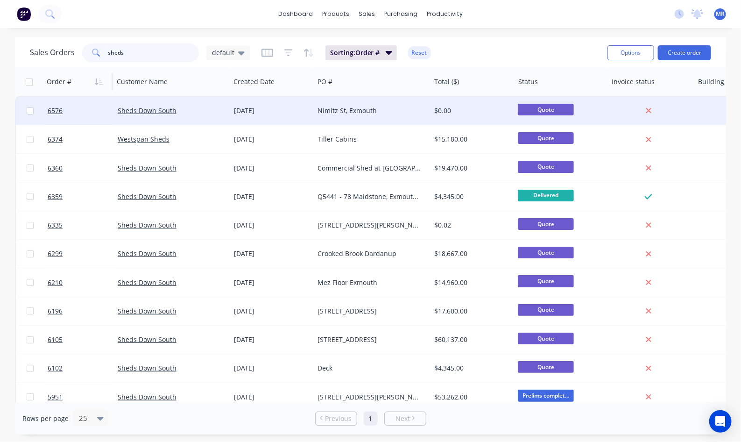
type input "sheds"
click at [358, 110] on div "Nimitz St, Exmouth" at bounding box center [370, 110] width 104 height 9
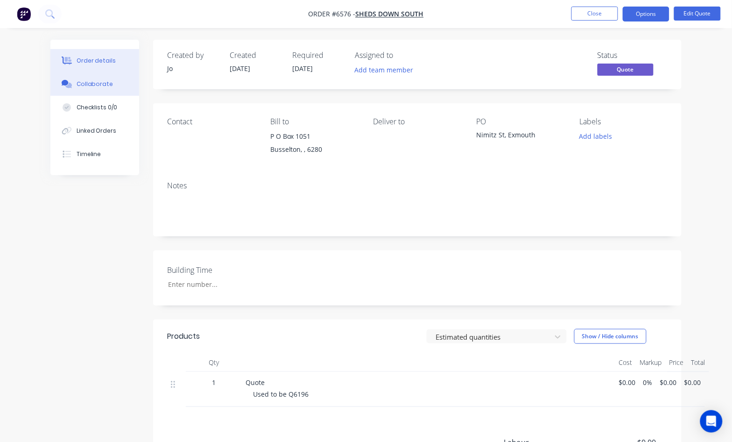
click at [104, 89] on button "Collaborate" at bounding box center [94, 83] width 89 height 23
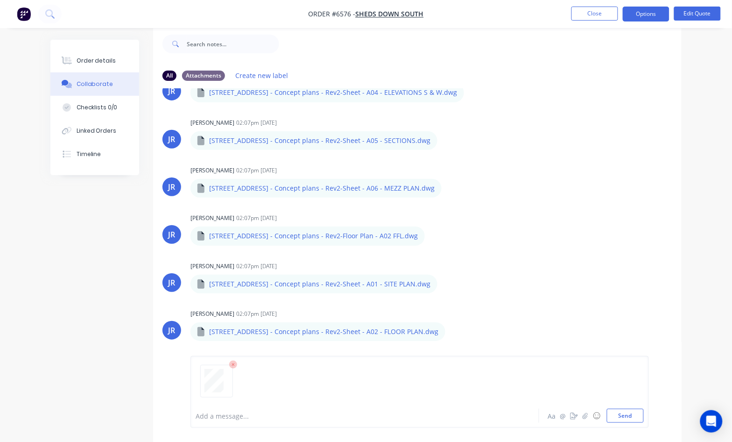
scroll to position [132, 0]
click at [621, 419] on button "Send" at bounding box center [625, 415] width 37 height 14
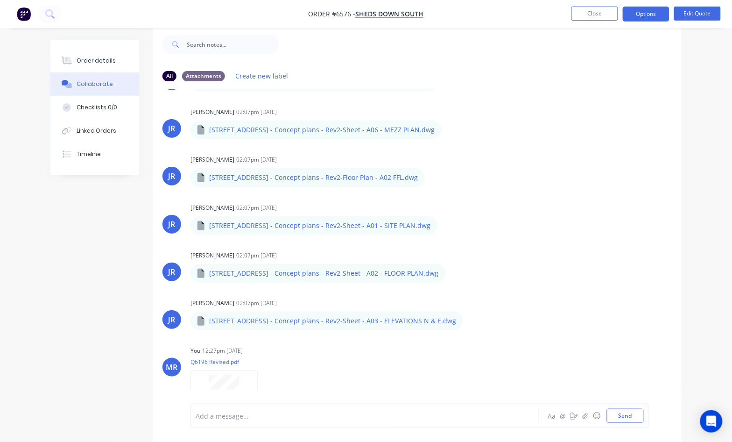
scroll to position [237, 0]
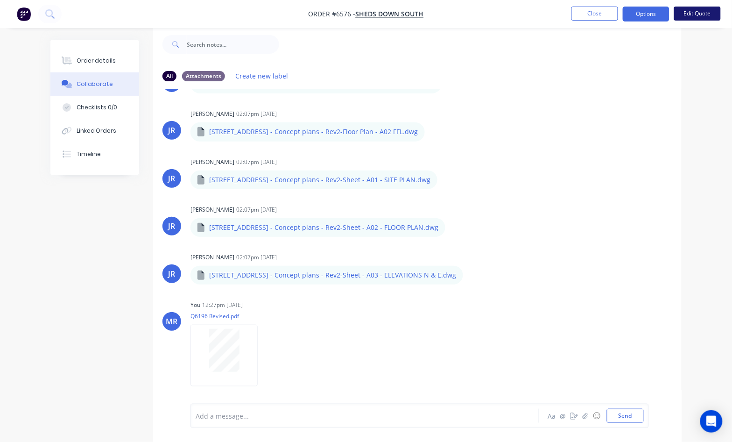
click at [696, 20] on button "Edit Quote" at bounding box center [697, 14] width 47 height 14
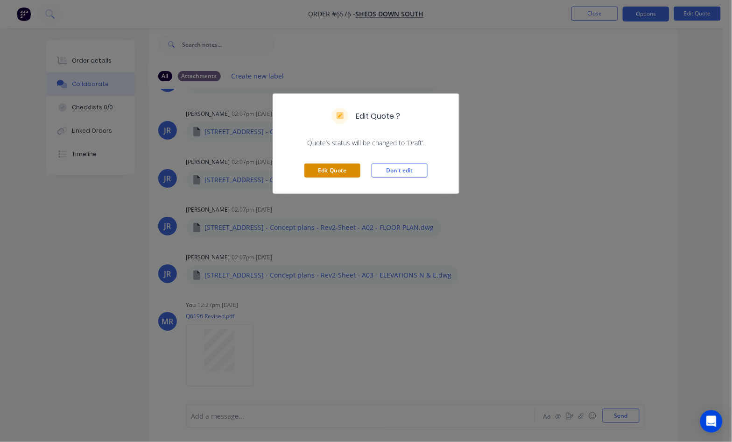
click at [334, 171] on button "Edit Quote" at bounding box center [332, 170] width 56 height 14
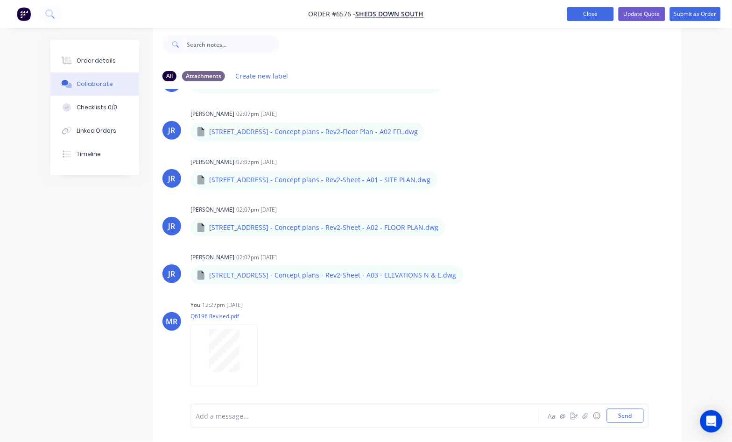
click at [596, 13] on button "Close" at bounding box center [590, 14] width 47 height 14
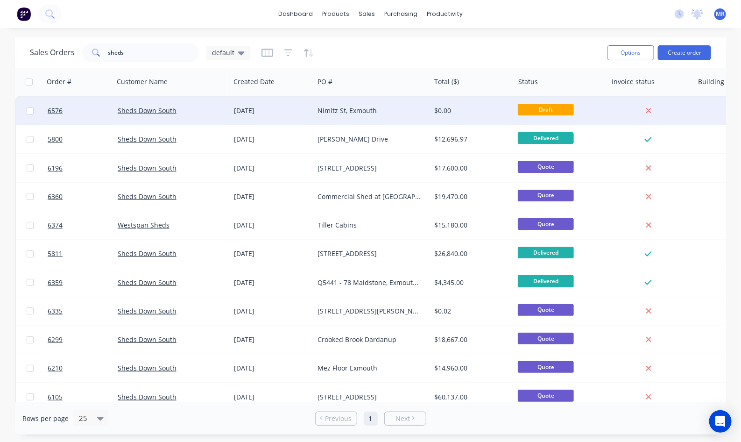
click at [334, 110] on div "Nimitz St, Exmouth" at bounding box center [370, 110] width 104 height 9
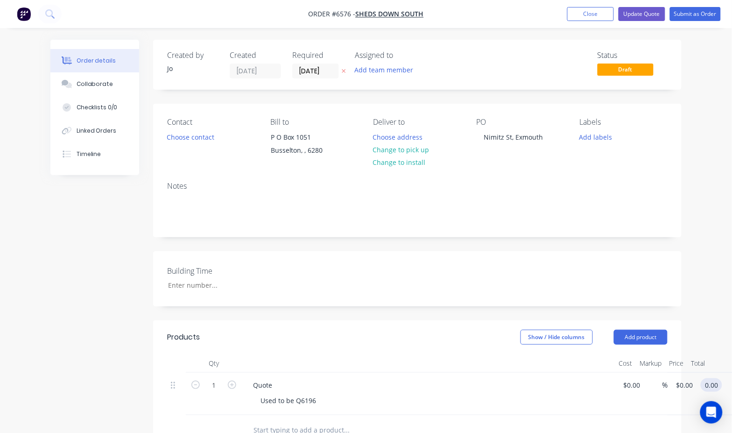
drag, startPoint x: 707, startPoint y: 384, endPoint x: 698, endPoint y: 385, distance: 9.4
click at [708, 384] on input "0.00" at bounding box center [713, 385] width 18 height 14
type input "12700"
type input "$12,700.00"
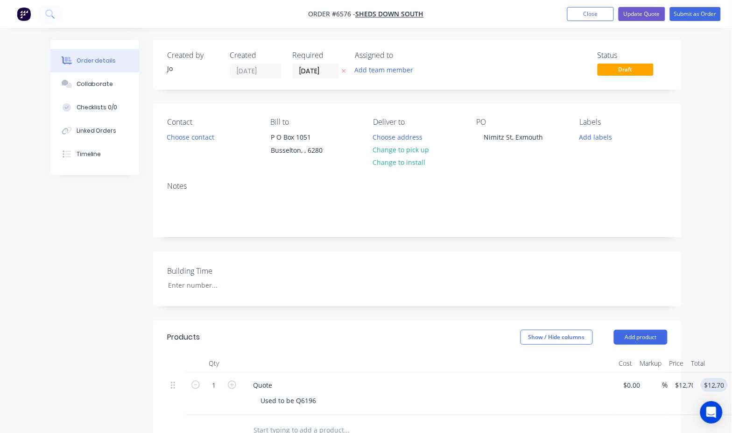
click at [644, 6] on nav "Order #6576 - Sheds Down South Add product Close Update Quote Submit as Order" at bounding box center [366, 14] width 732 height 28
drag, startPoint x: 643, startPoint y: 13, endPoint x: 638, endPoint y: 10, distance: 5.6
click at [640, 13] on button "Update Quote" at bounding box center [642, 14] width 47 height 14
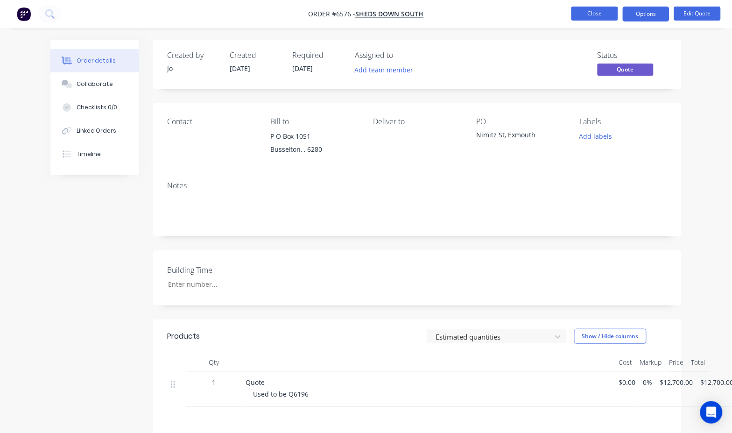
click at [605, 13] on button "Close" at bounding box center [594, 14] width 47 height 14
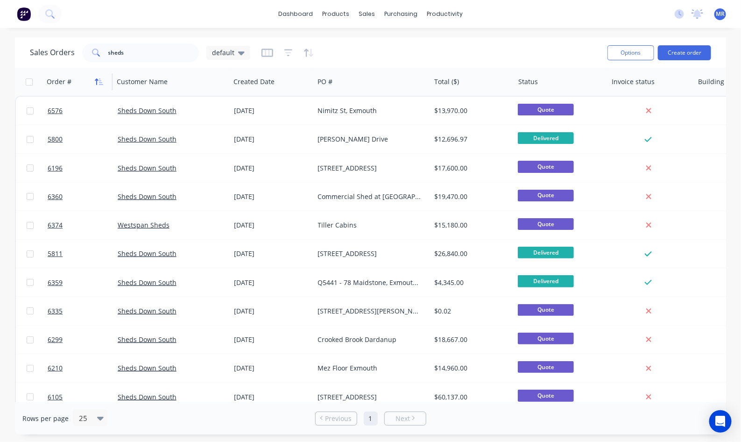
click at [101, 79] on icon "button" at bounding box center [99, 81] width 8 height 7
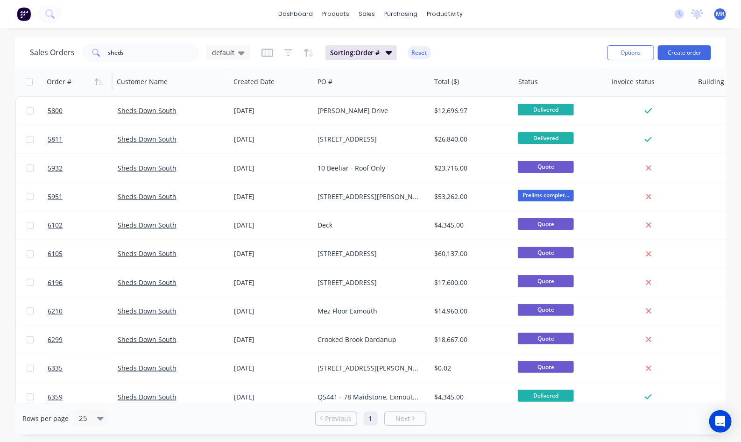
click at [101, 79] on icon "button" at bounding box center [99, 81] width 8 height 7
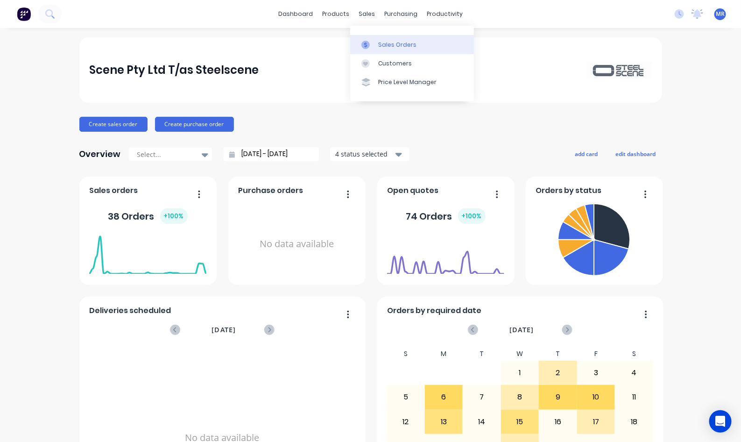
click at [383, 48] on div "Sales Orders" at bounding box center [397, 45] width 38 height 8
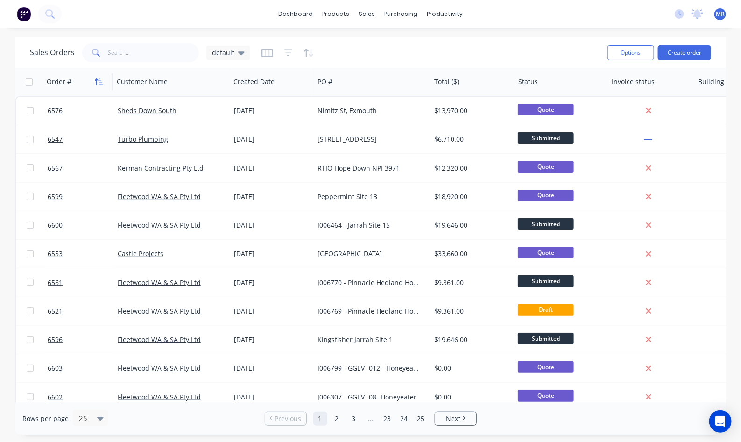
click at [99, 82] on icon "button" at bounding box center [99, 81] width 8 height 7
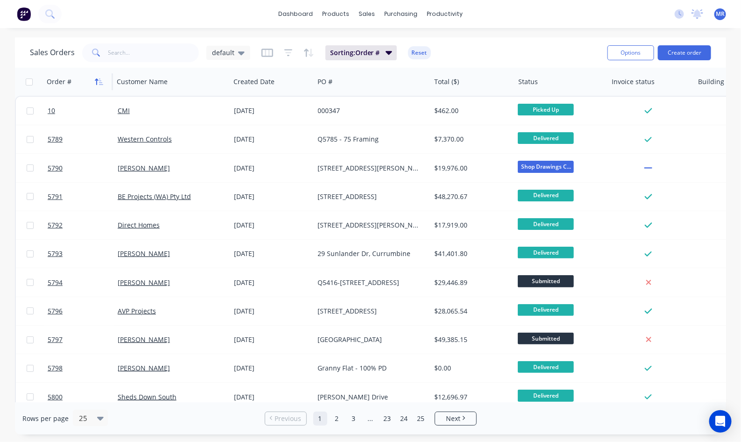
click at [104, 83] on button "button" at bounding box center [99, 82] width 14 height 14
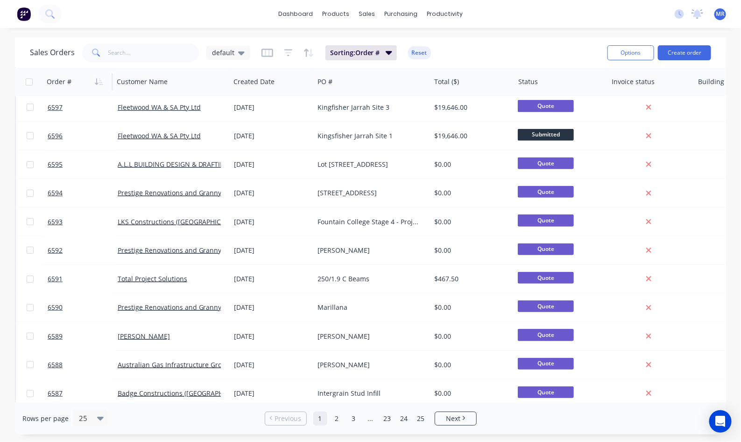
scroll to position [413, 0]
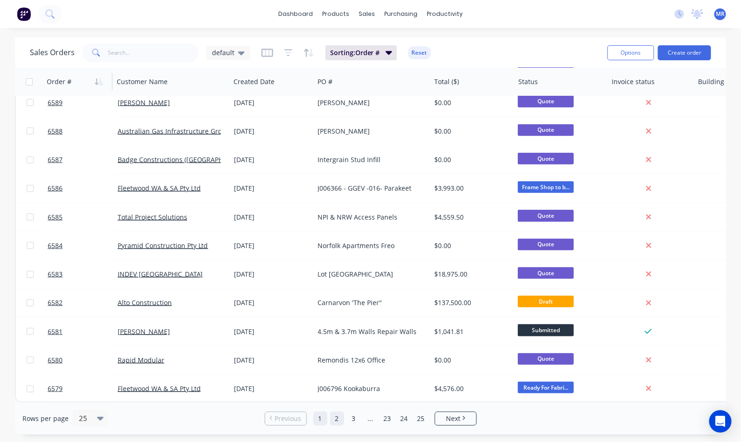
click at [337, 419] on link "2" at bounding box center [337, 418] width 14 height 14
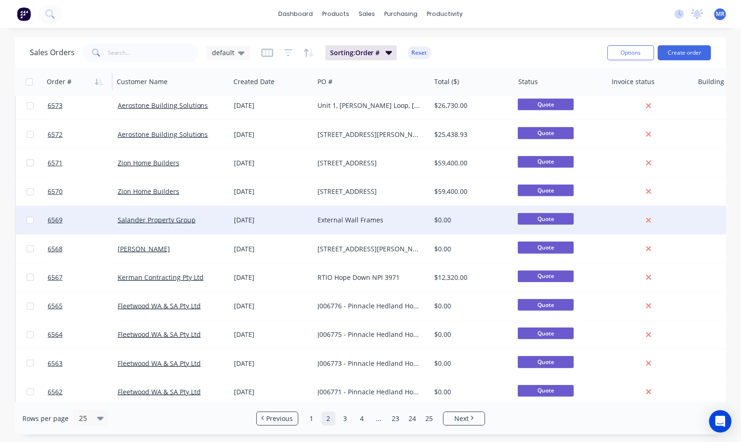
scroll to position [175, 0]
